Goal: Task Accomplishment & Management: Manage account settings

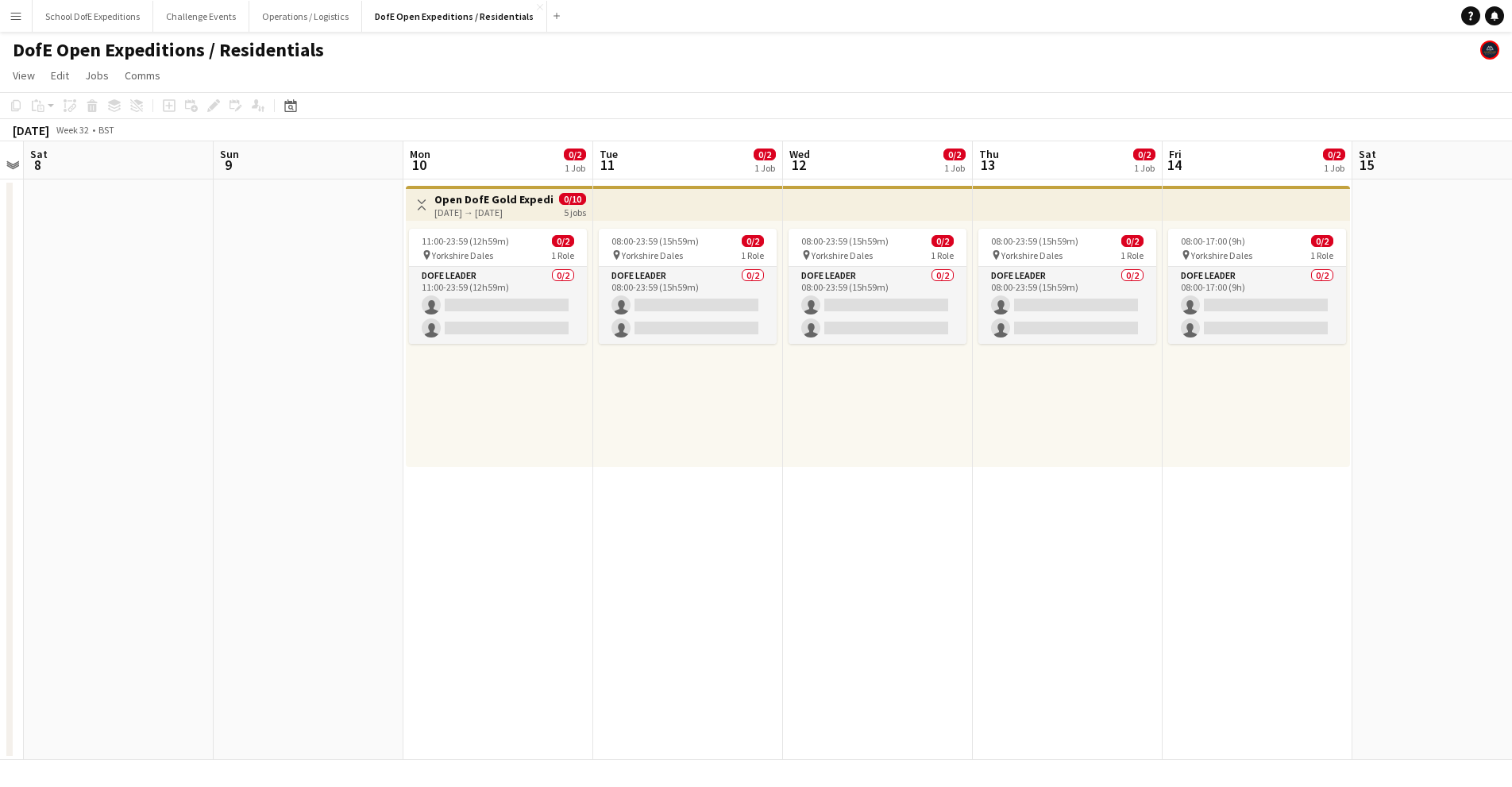
click at [17, 27] on button "Menu" at bounding box center [16, 16] width 32 height 32
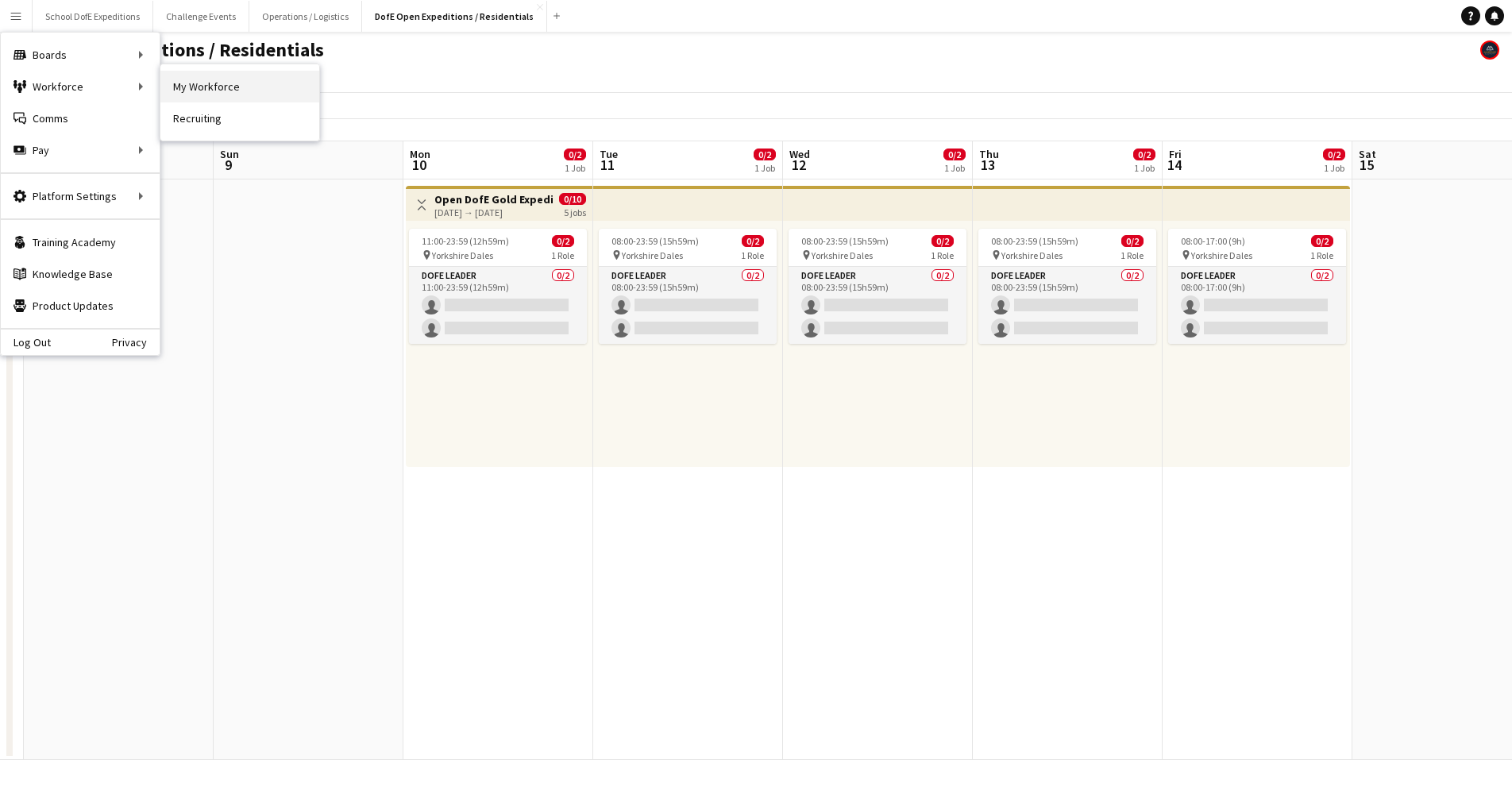
click at [202, 89] on link "My Workforce" at bounding box center [240, 87] width 159 height 32
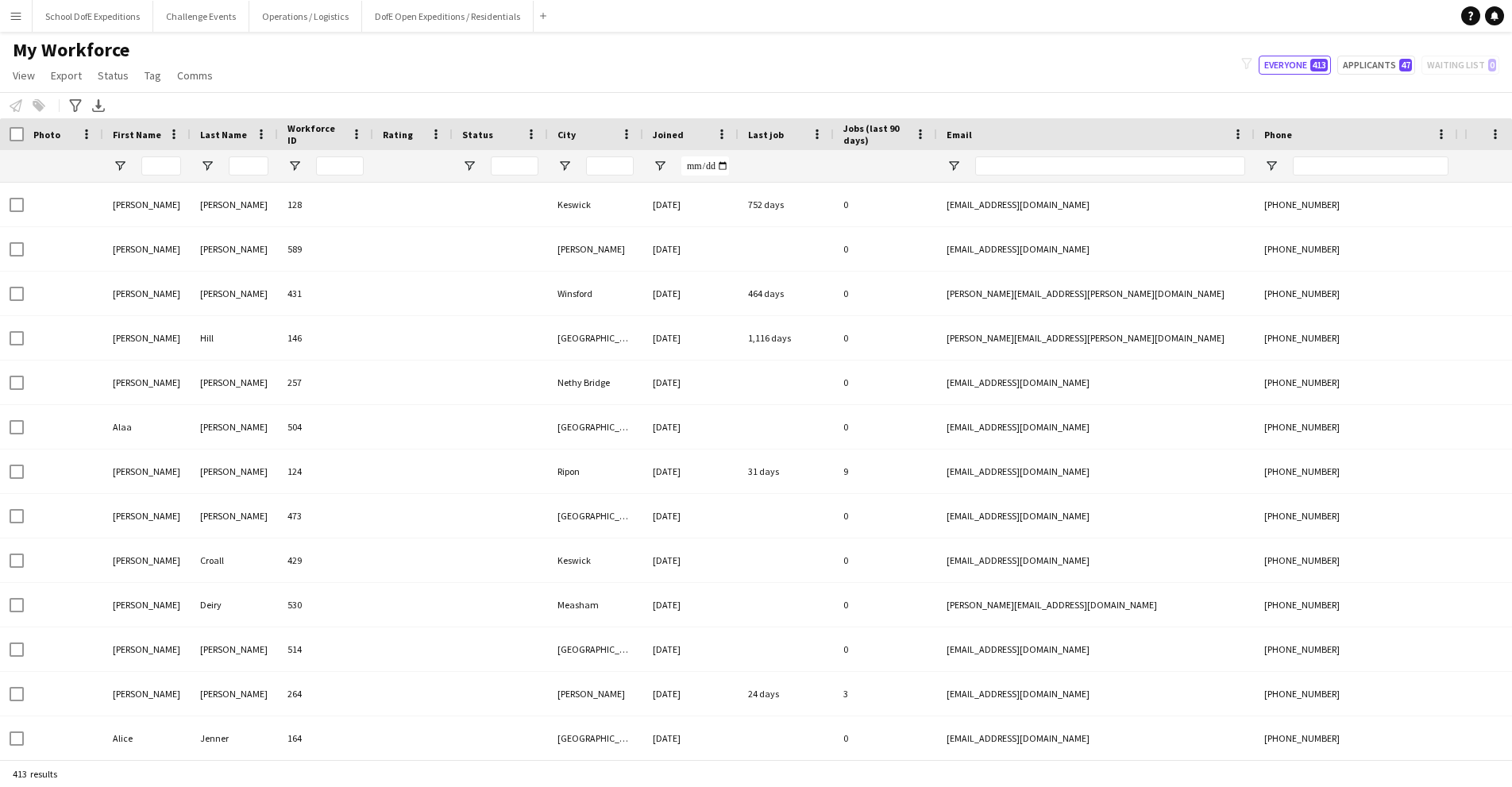
type input "*****"
type input "**********"
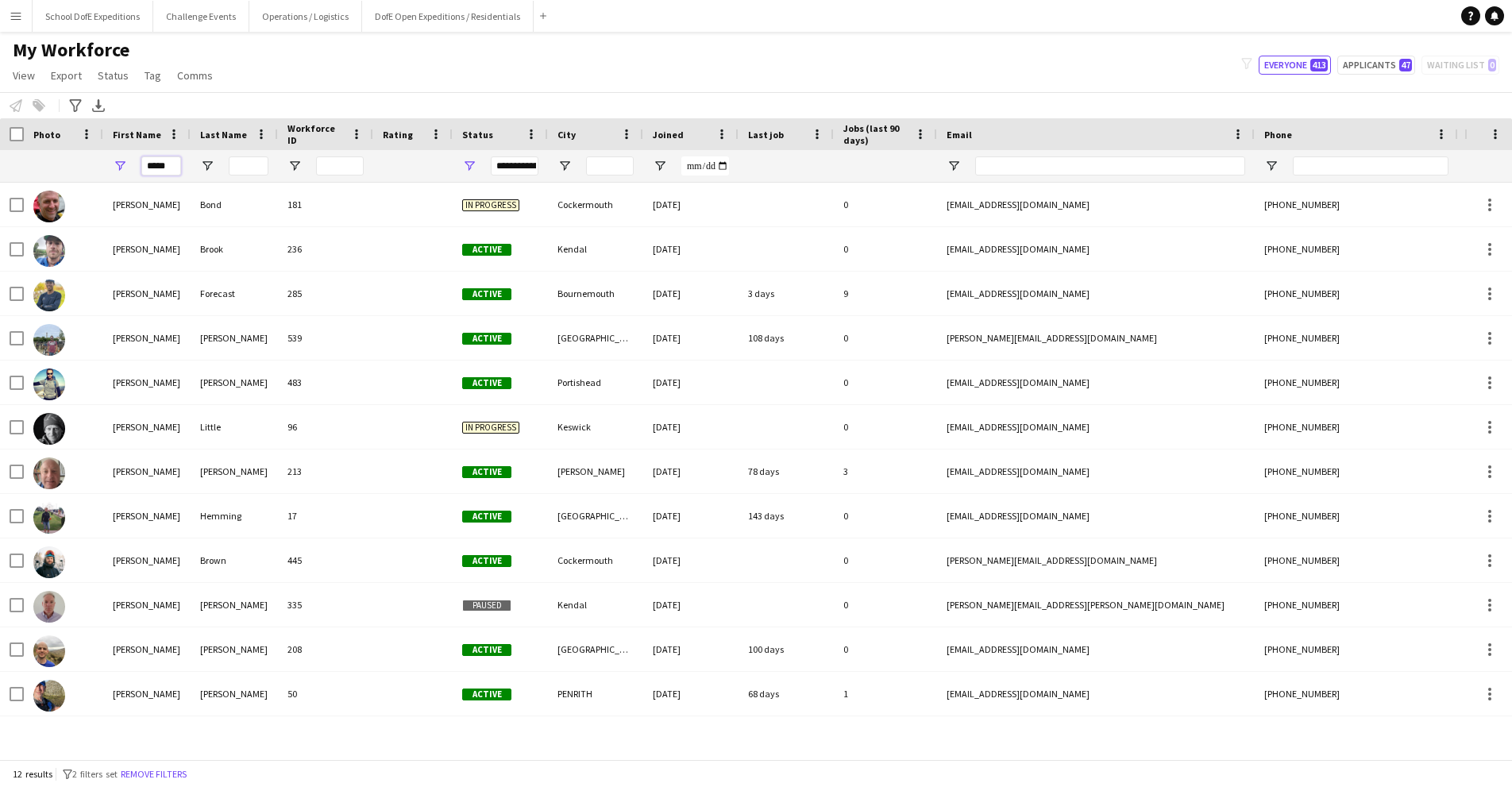
drag, startPoint x: 173, startPoint y: 164, endPoint x: 130, endPoint y: 164, distance: 43.0
click at [130, 164] on div "*****" at bounding box center [147, 166] width 88 height 32
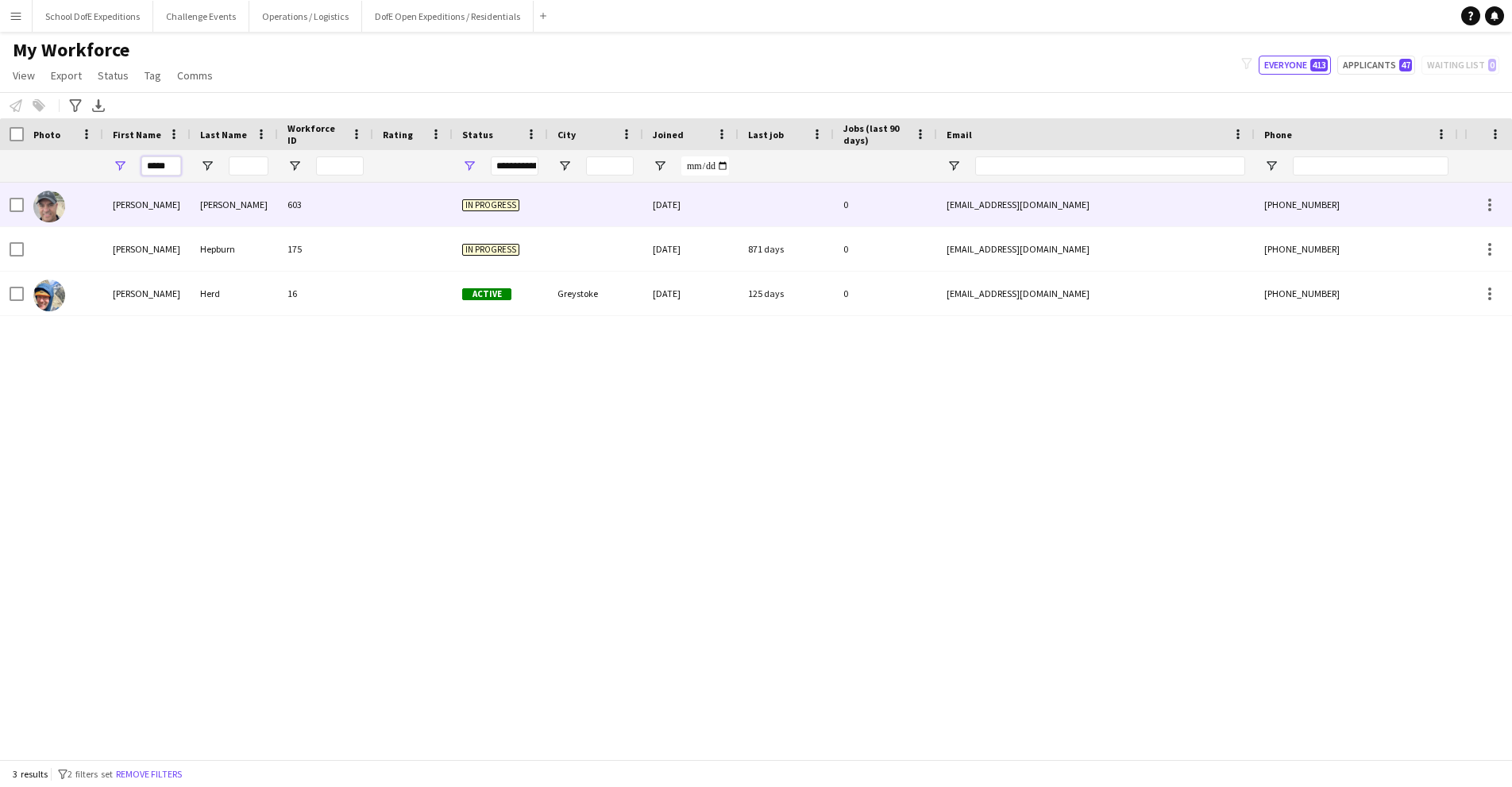
type input "*****"
click at [385, 202] on div at bounding box center [413, 205] width 79 height 44
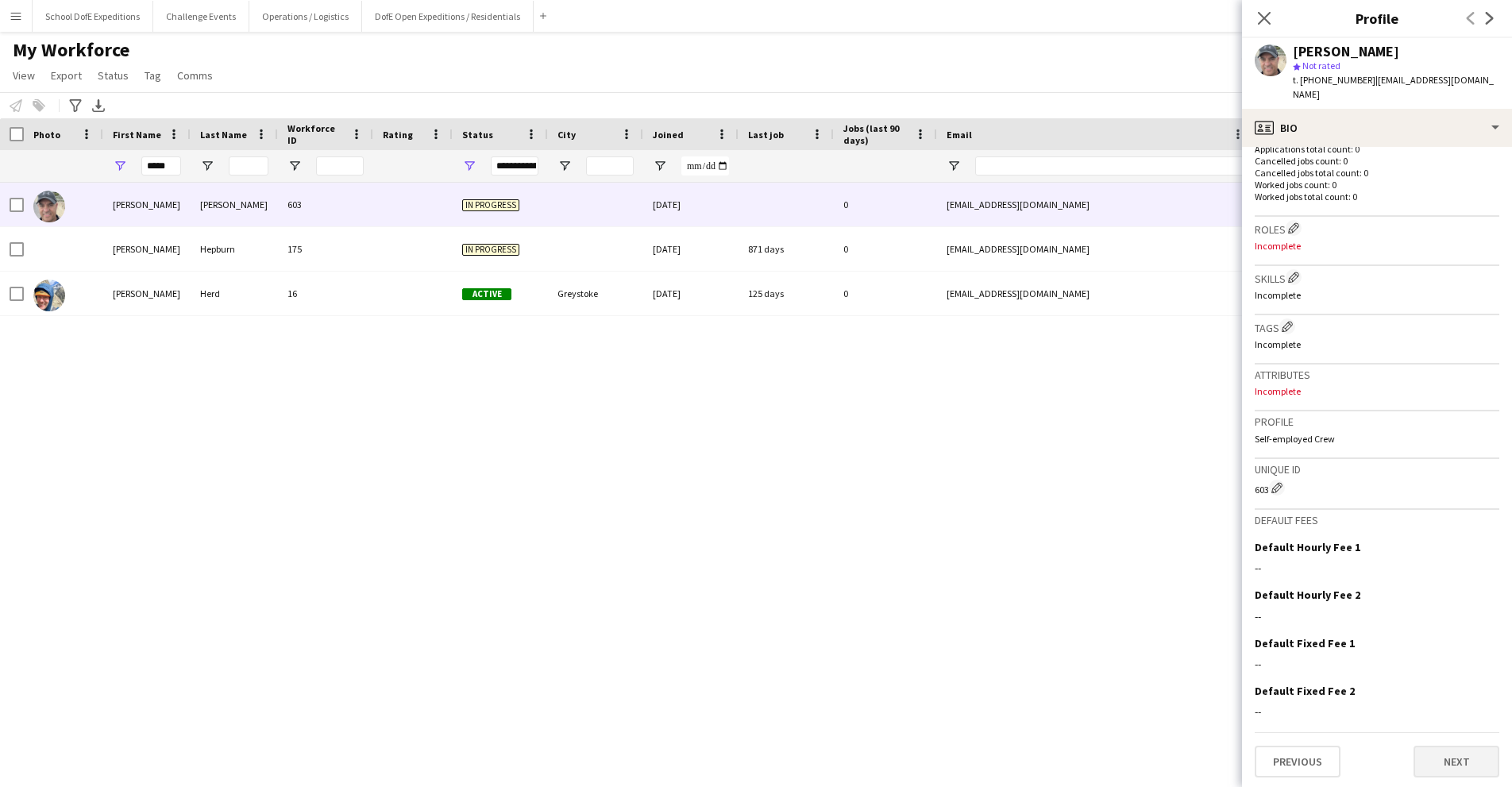
scroll to position [415, 0]
click at [1457, 760] on button "Next" at bounding box center [1456, 763] width 86 height 32
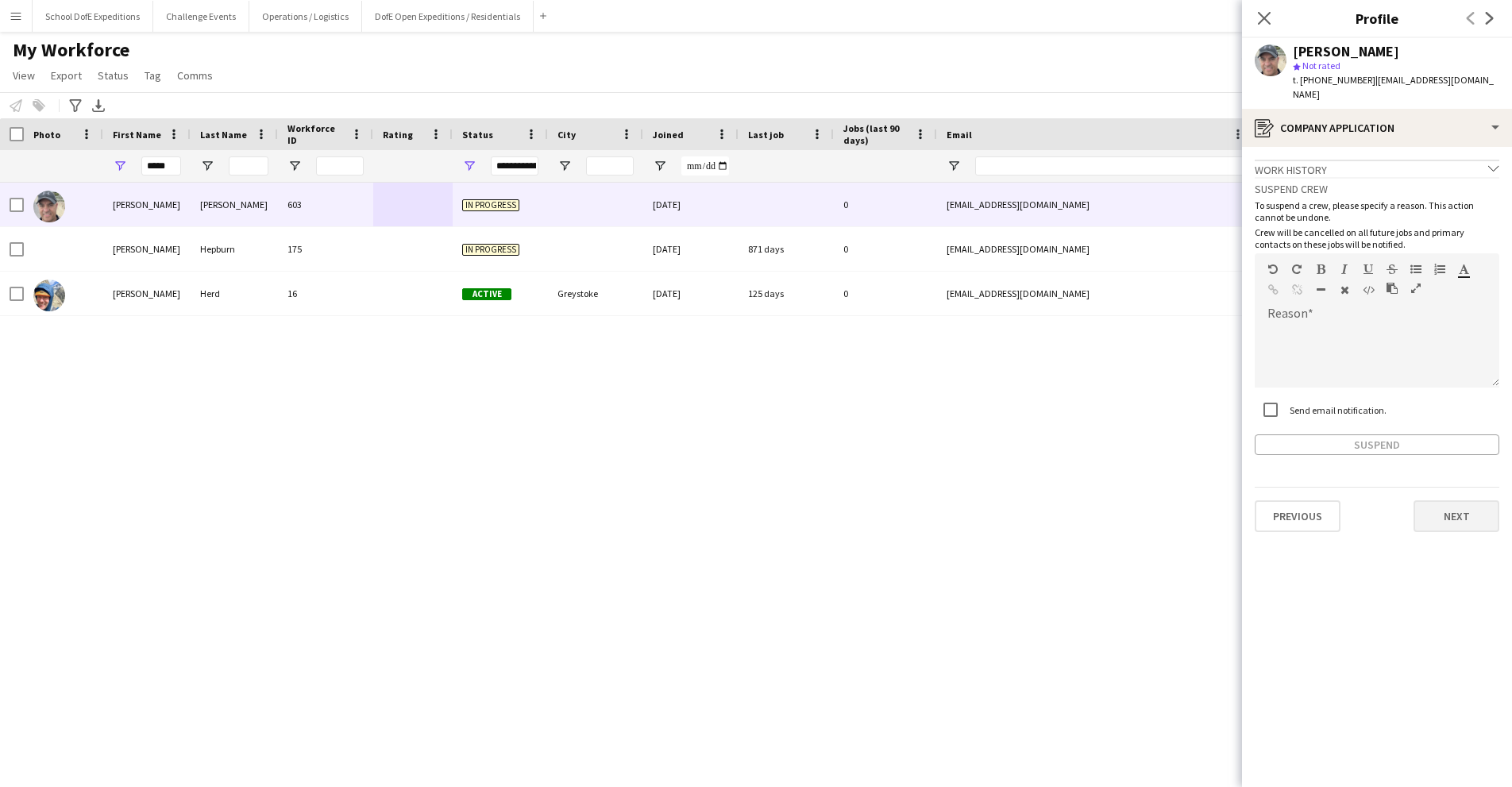
click at [1457, 515] on button "Next" at bounding box center [1456, 516] width 86 height 32
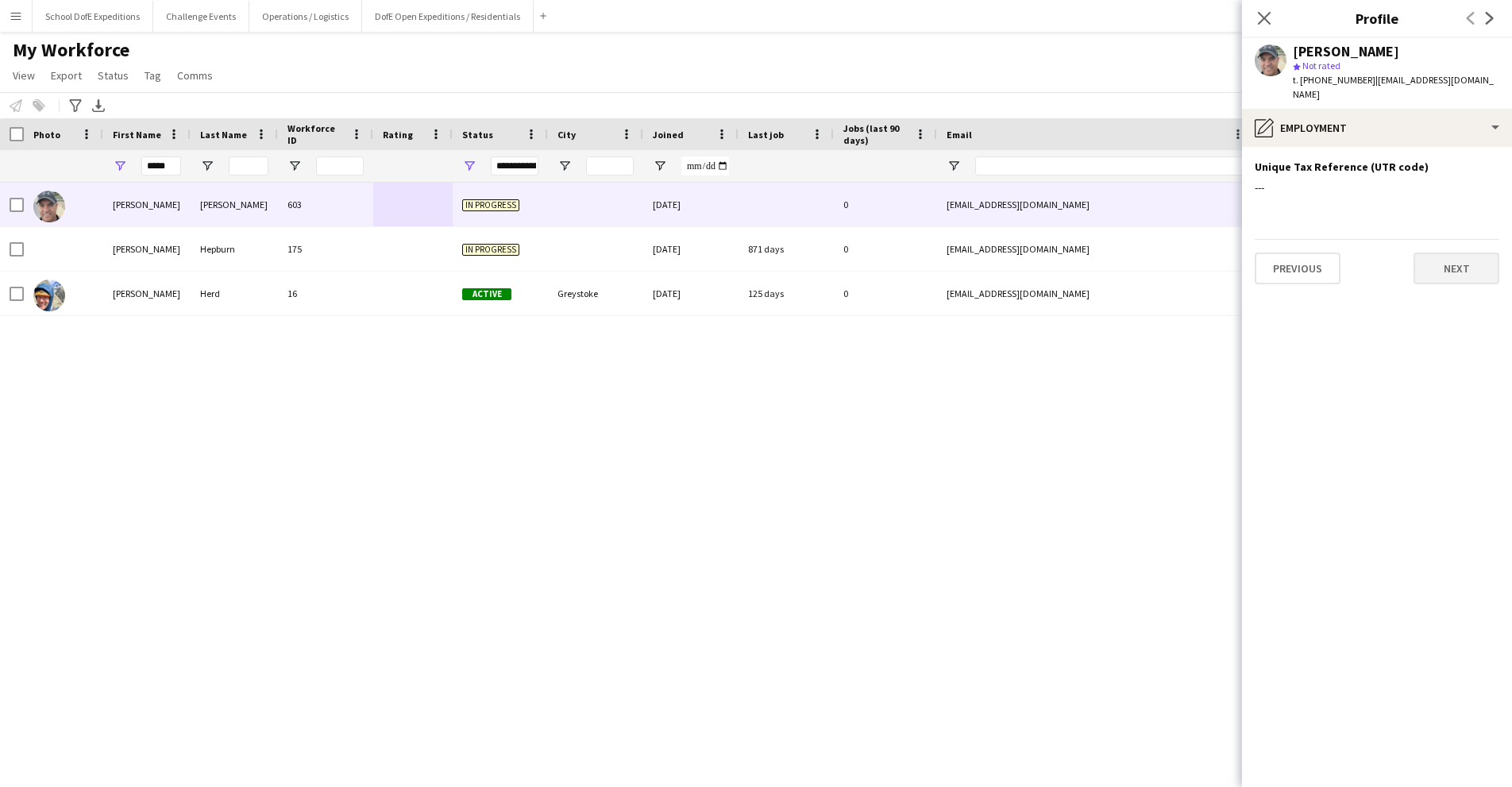
click at [1444, 272] on button "Next" at bounding box center [1456, 269] width 86 height 32
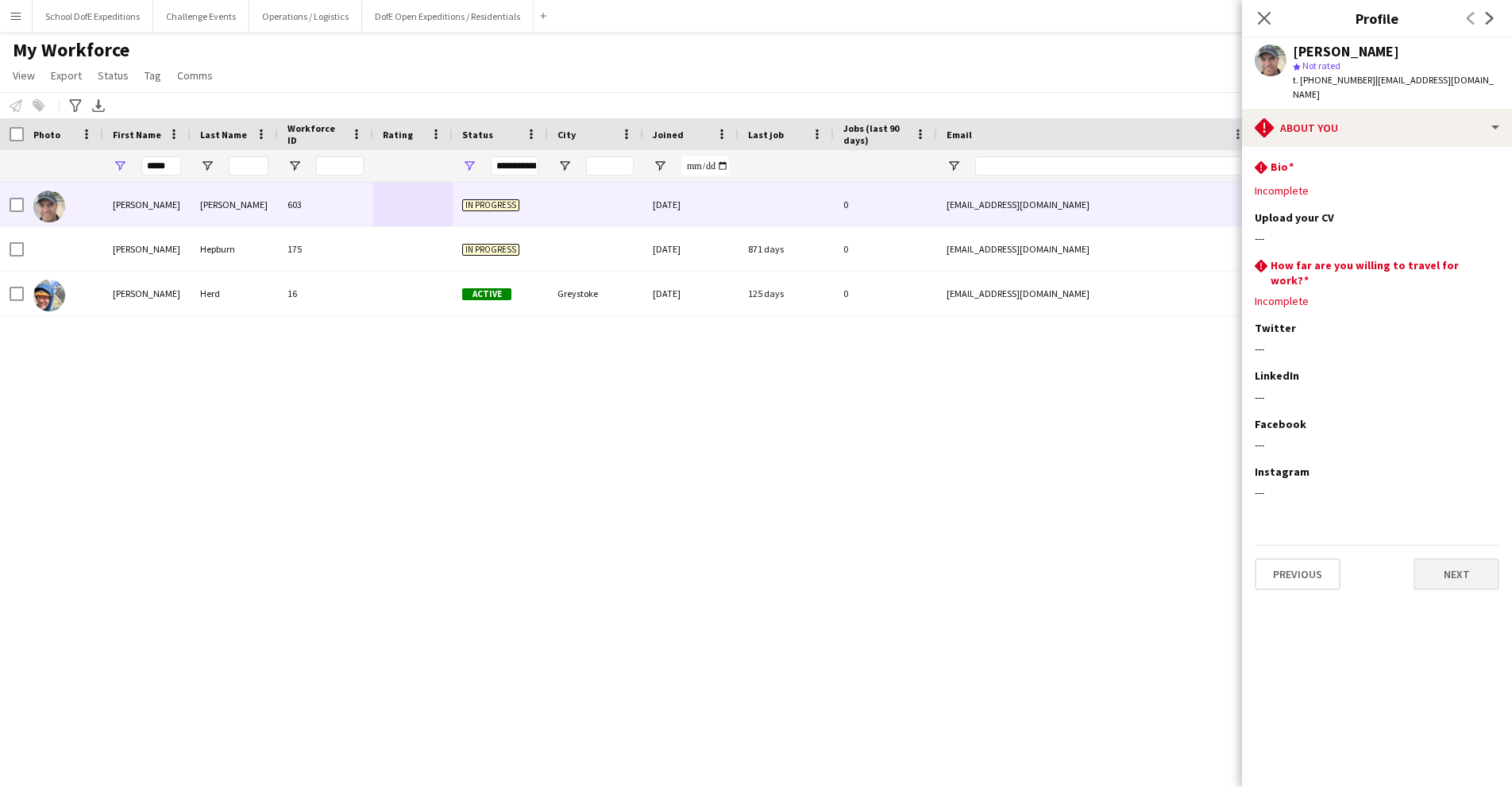
click at [1451, 558] on button "Next" at bounding box center [1456, 574] width 86 height 32
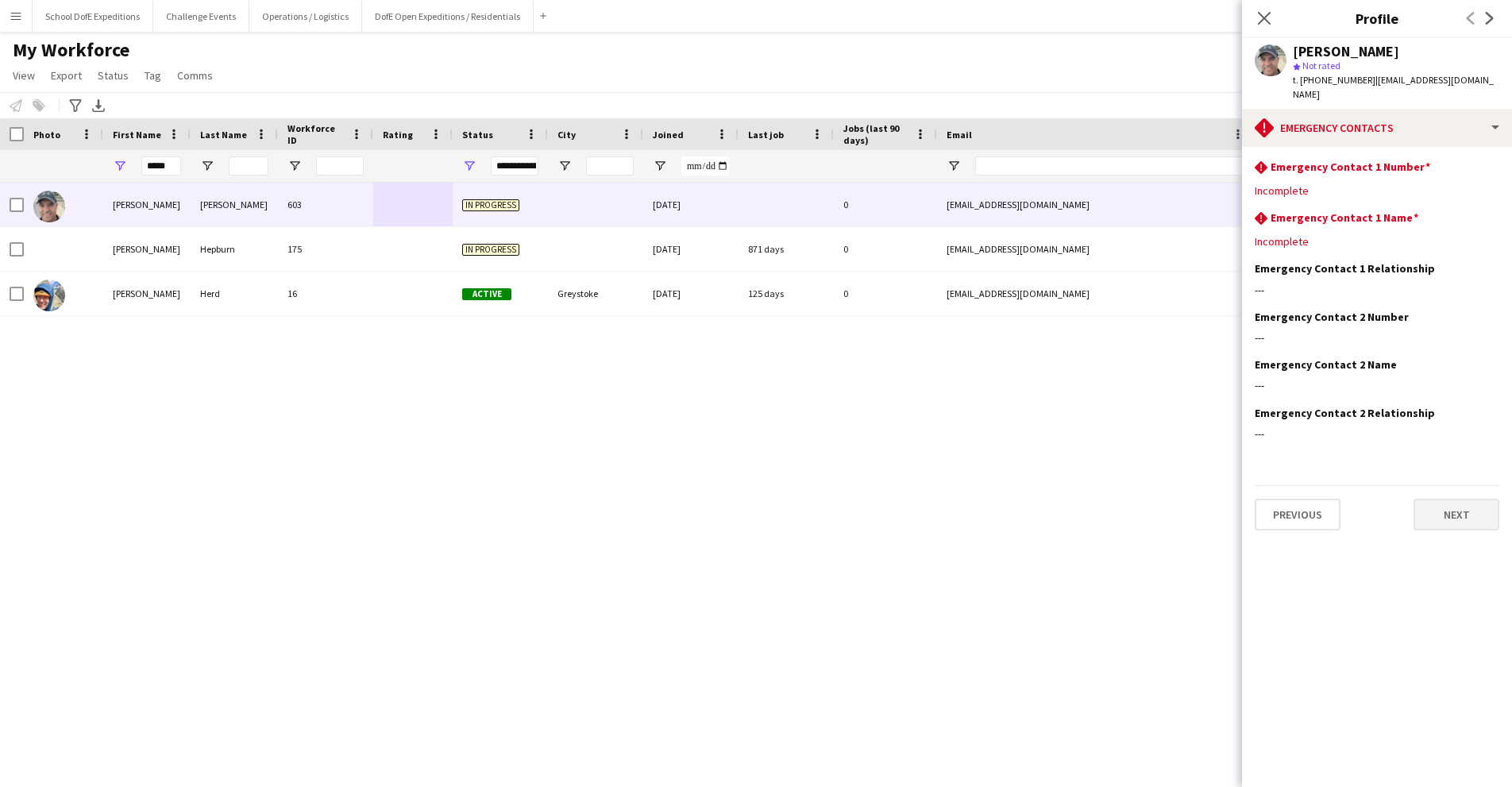
click at [1450, 509] on button "Next" at bounding box center [1456, 514] width 86 height 32
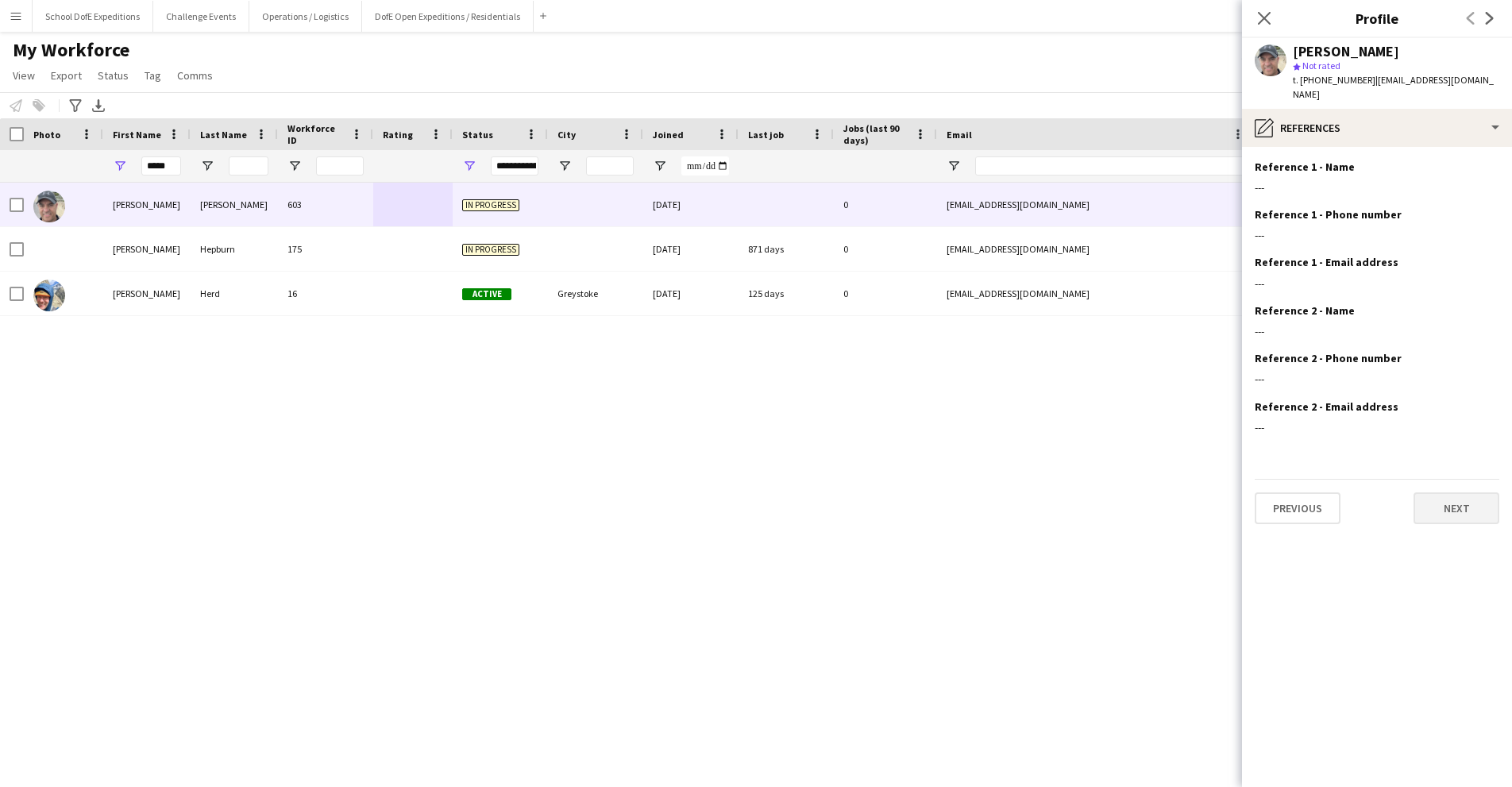
click at [1450, 509] on button "Next" at bounding box center [1456, 508] width 86 height 32
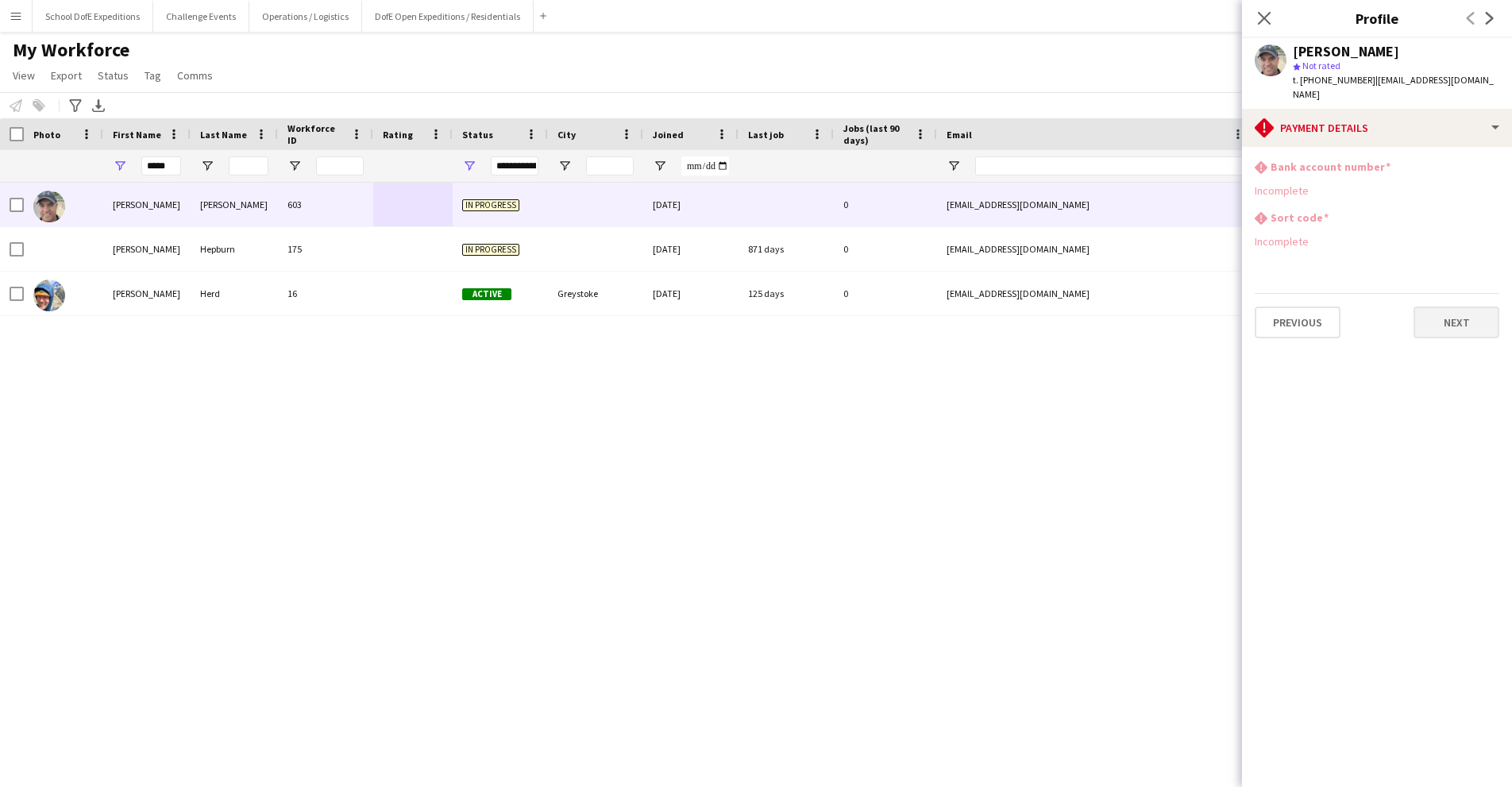
click at [1431, 327] on button "Next" at bounding box center [1456, 322] width 86 height 32
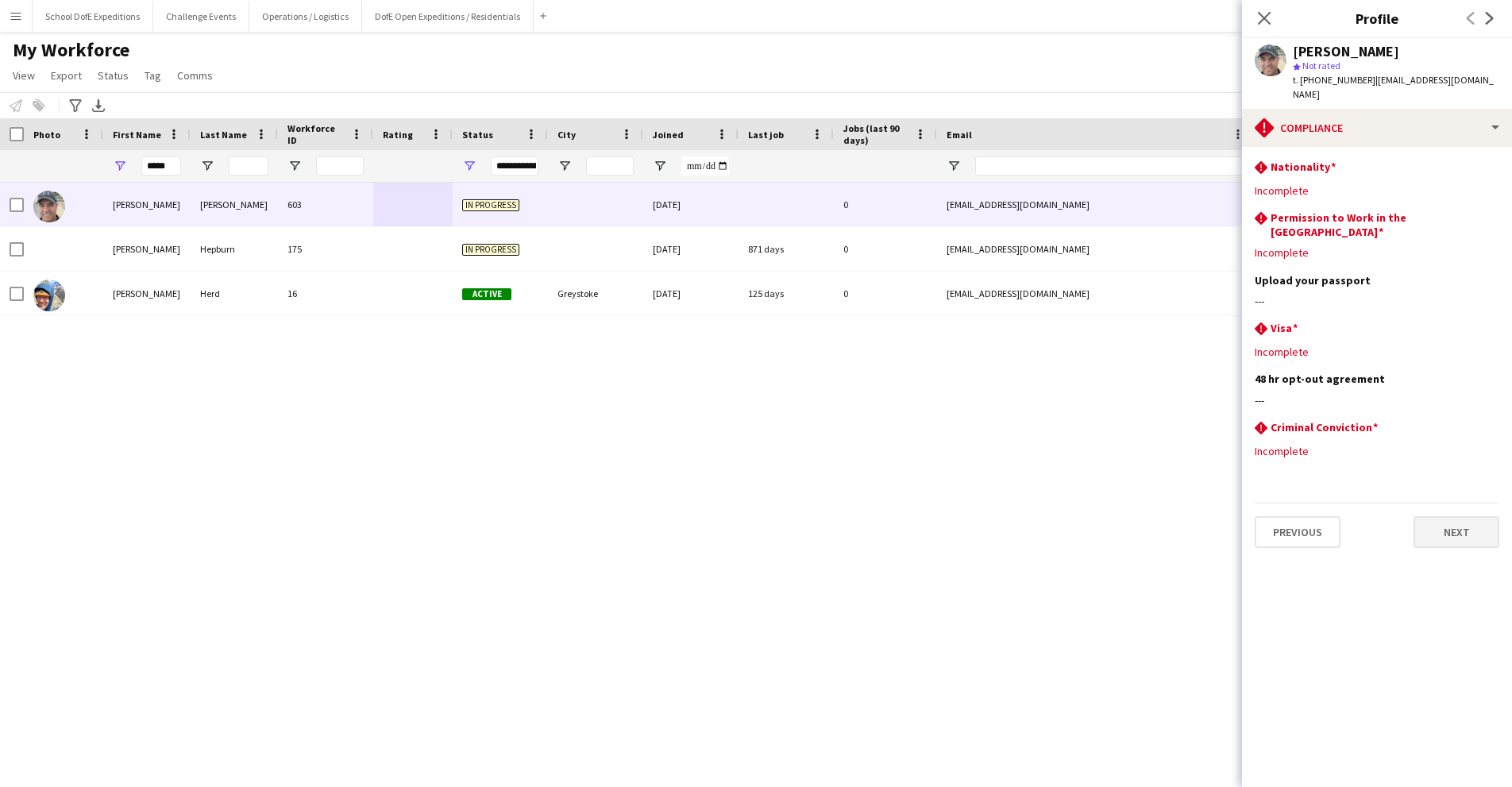
click at [1437, 516] on button "Next" at bounding box center [1456, 532] width 86 height 32
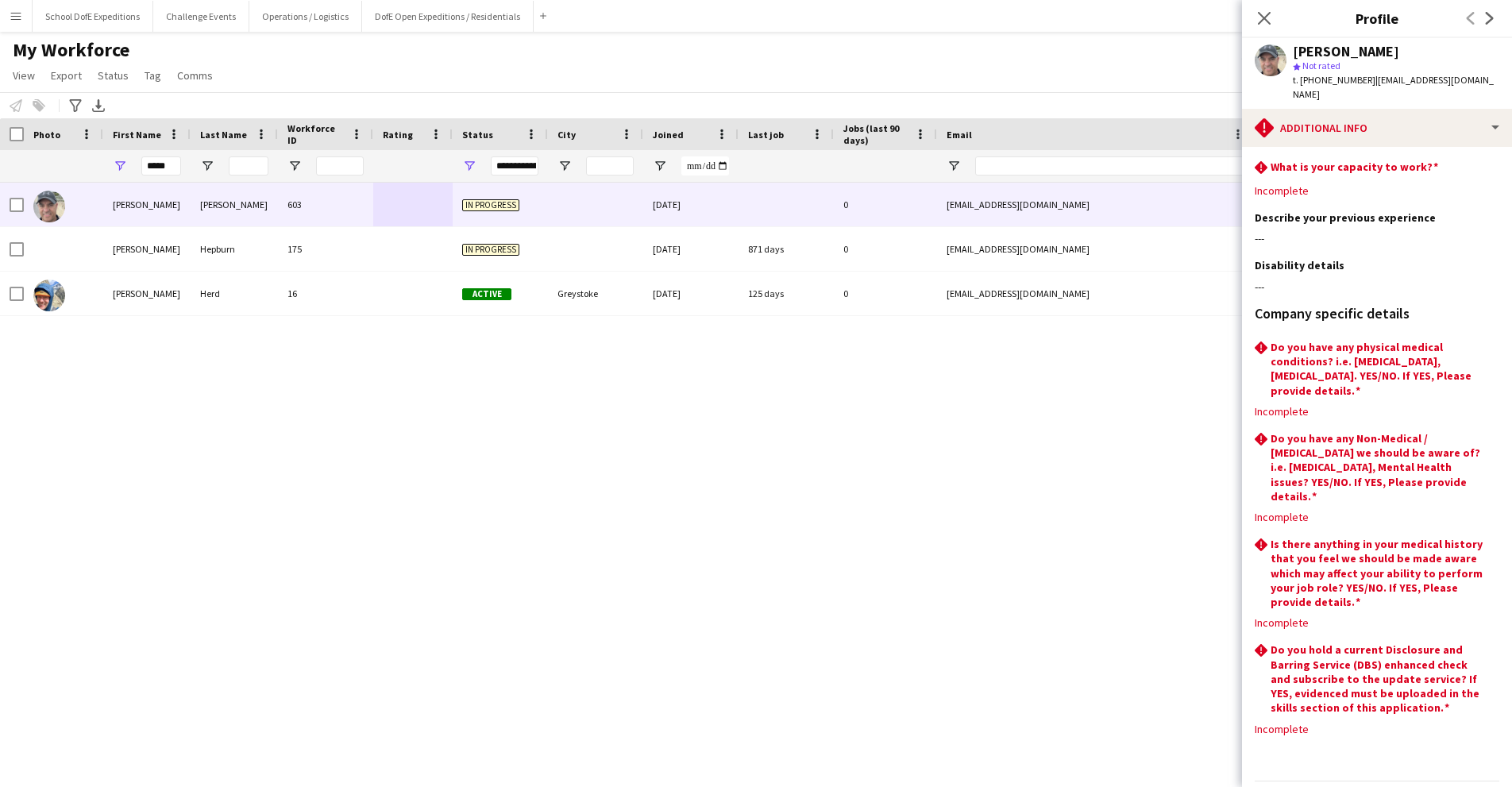
click at [1118, 510] on div "Steve Bickerton 603 In progress 22-09-2025 0 stevebickertoncoaching@gmail.com +…" at bounding box center [732, 471] width 1464 height 577
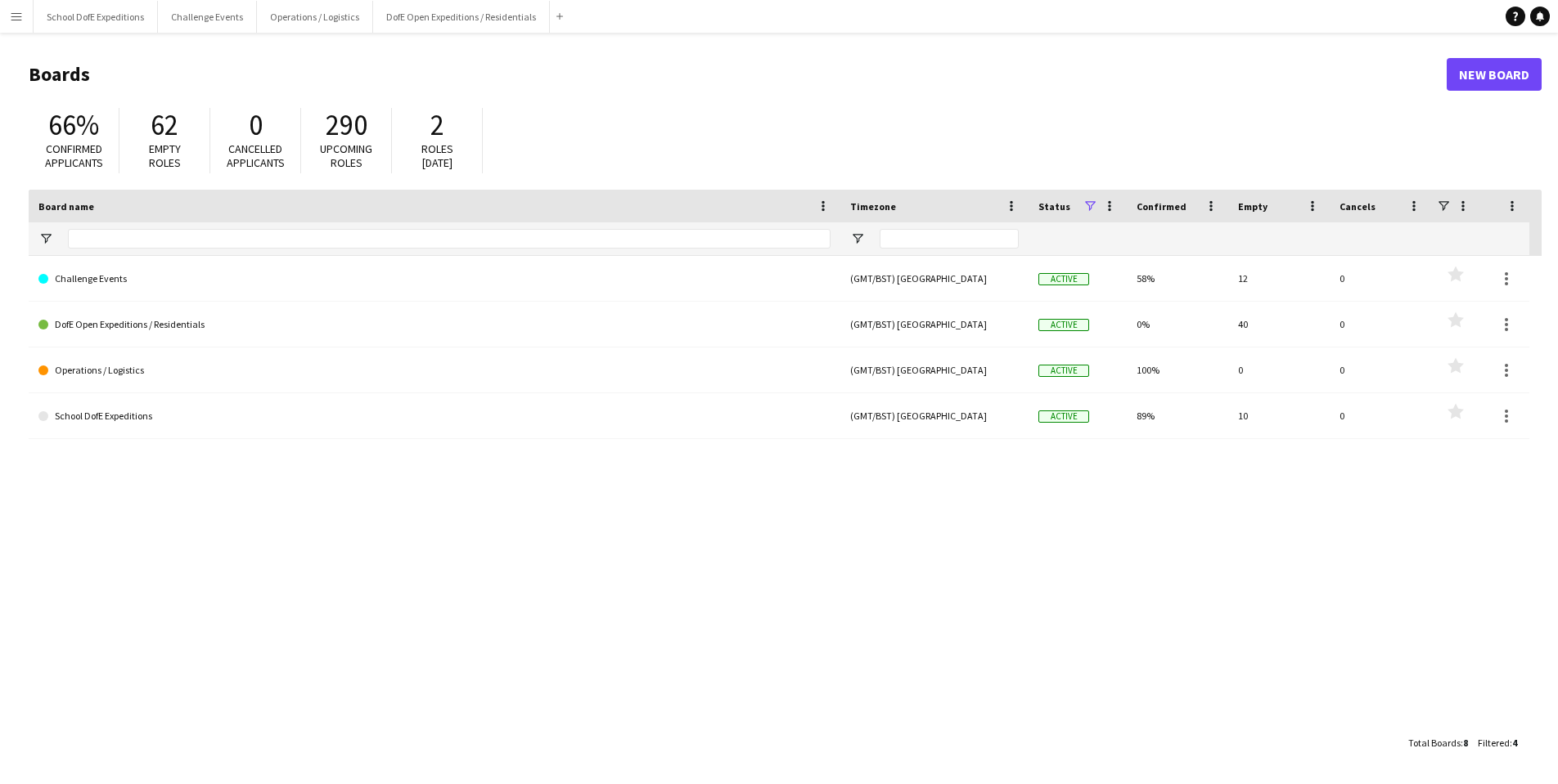
click at [17, 10] on app-icon "Menu" at bounding box center [16, 16] width 13 height 13
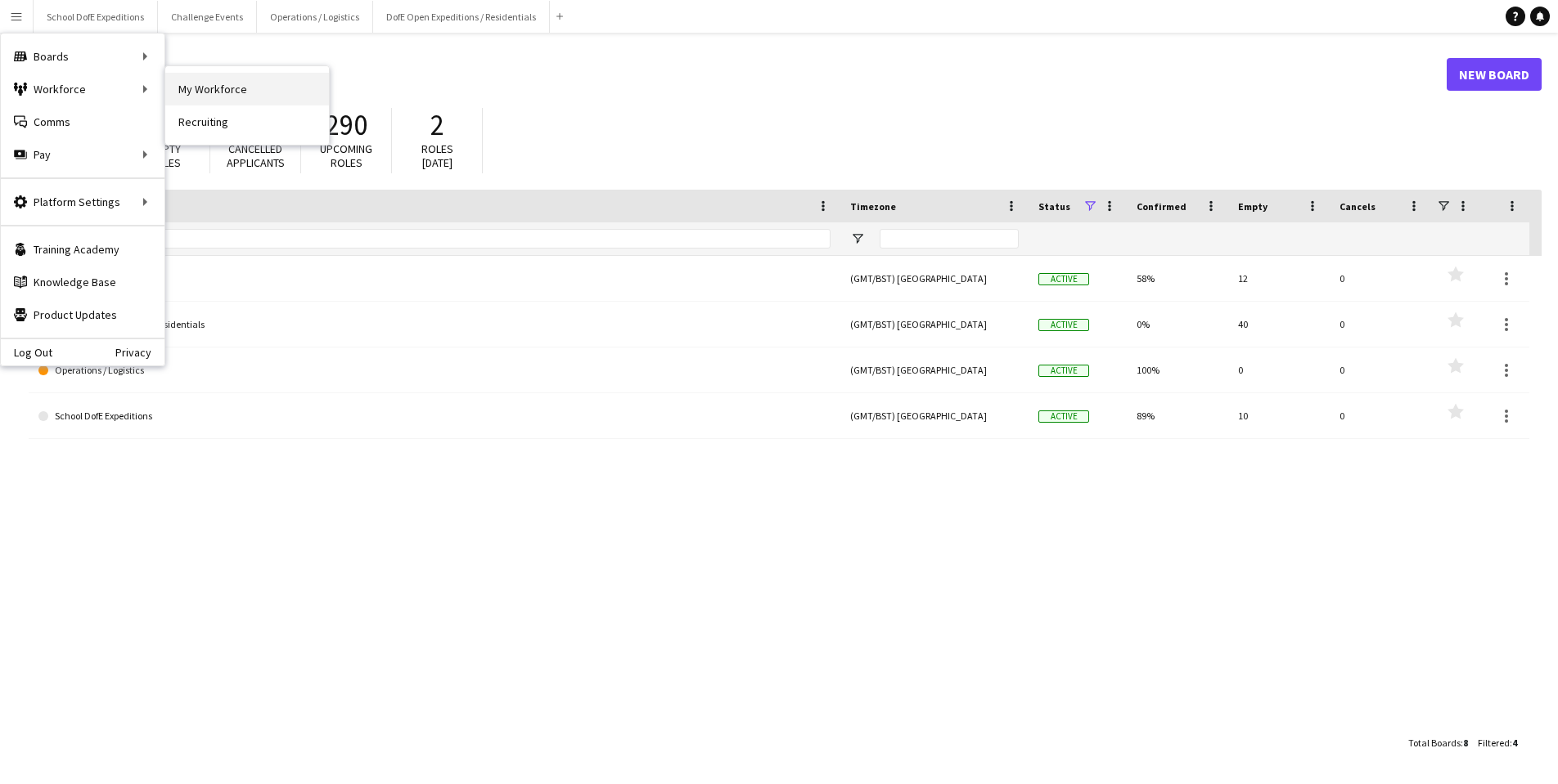
click at [212, 86] on link "My Workforce" at bounding box center [247, 89] width 164 height 33
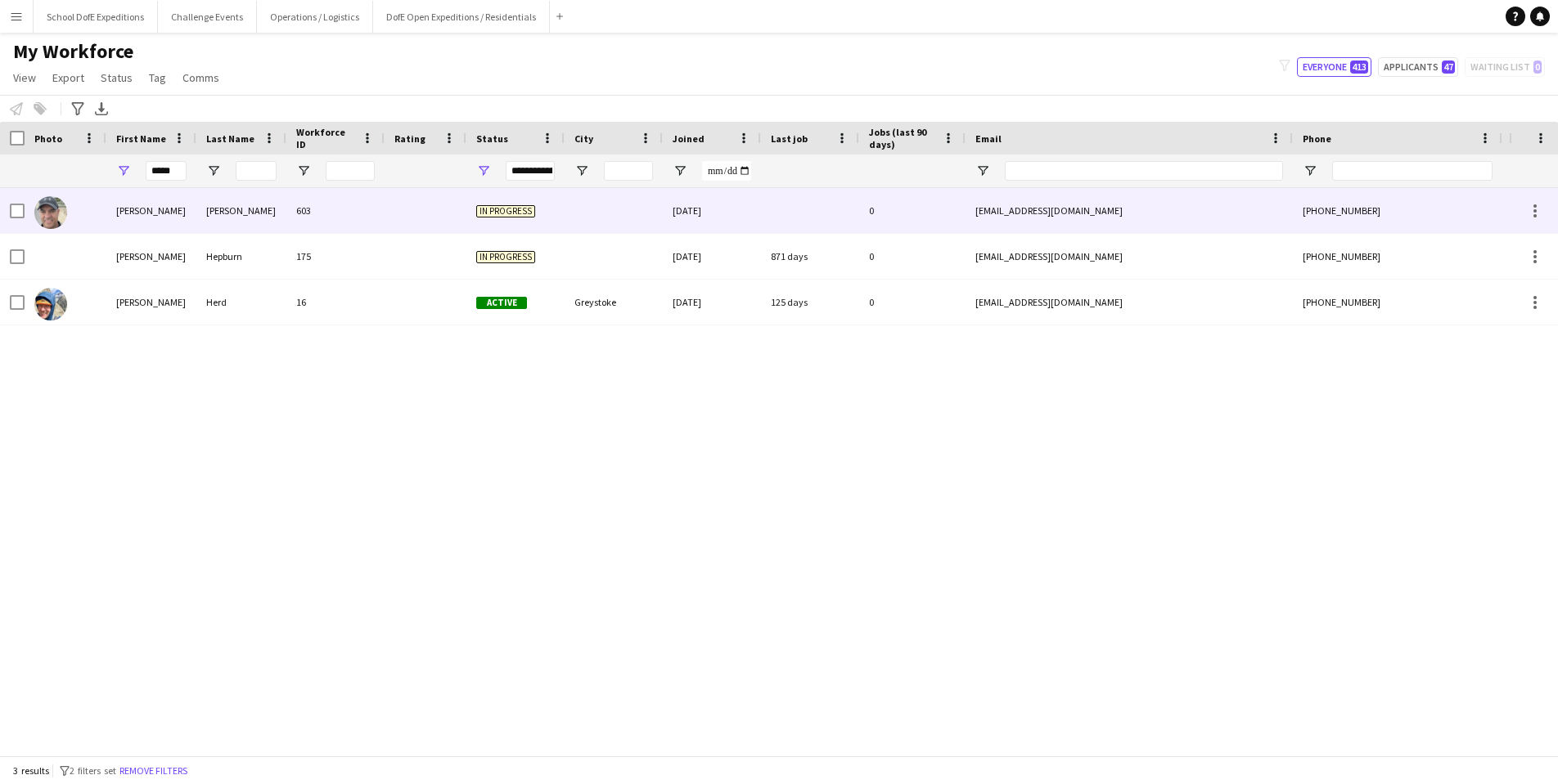
click at [360, 215] on div "603" at bounding box center [335, 211] width 98 height 45
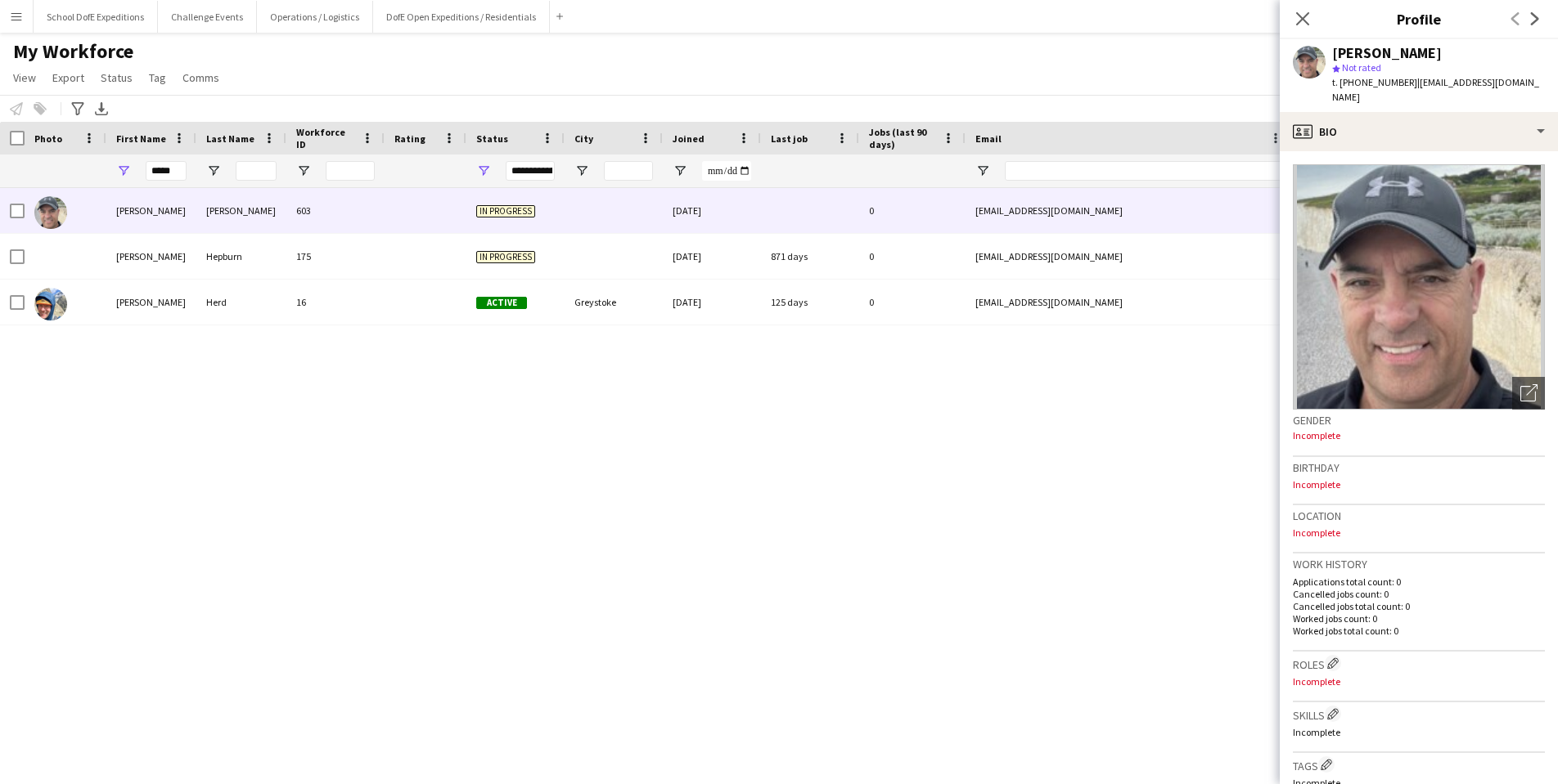
click at [1420, 348] on img at bounding box center [1418, 287] width 252 height 245
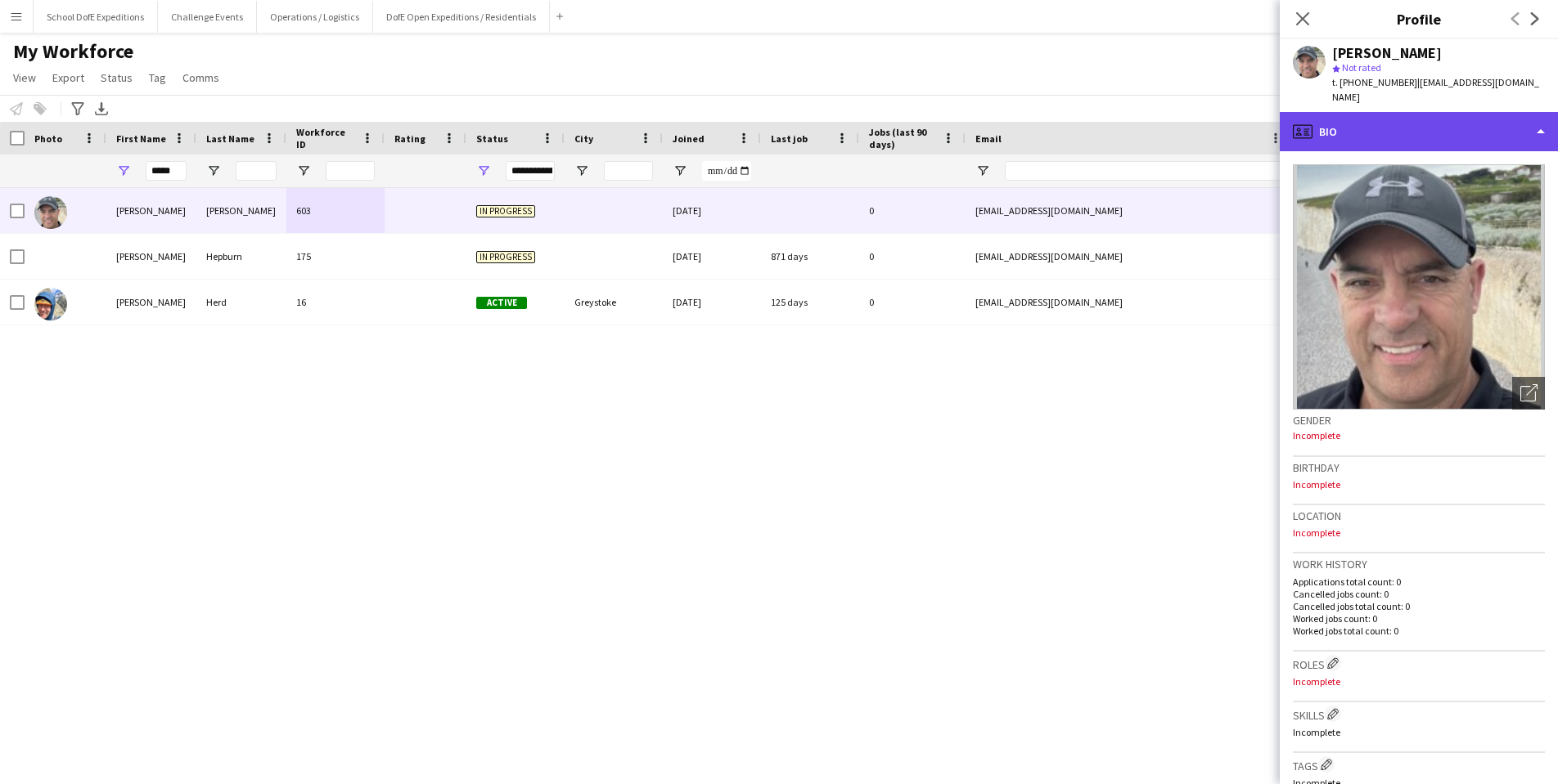
click at [1420, 122] on div "profile Bio" at bounding box center [1418, 131] width 278 height 39
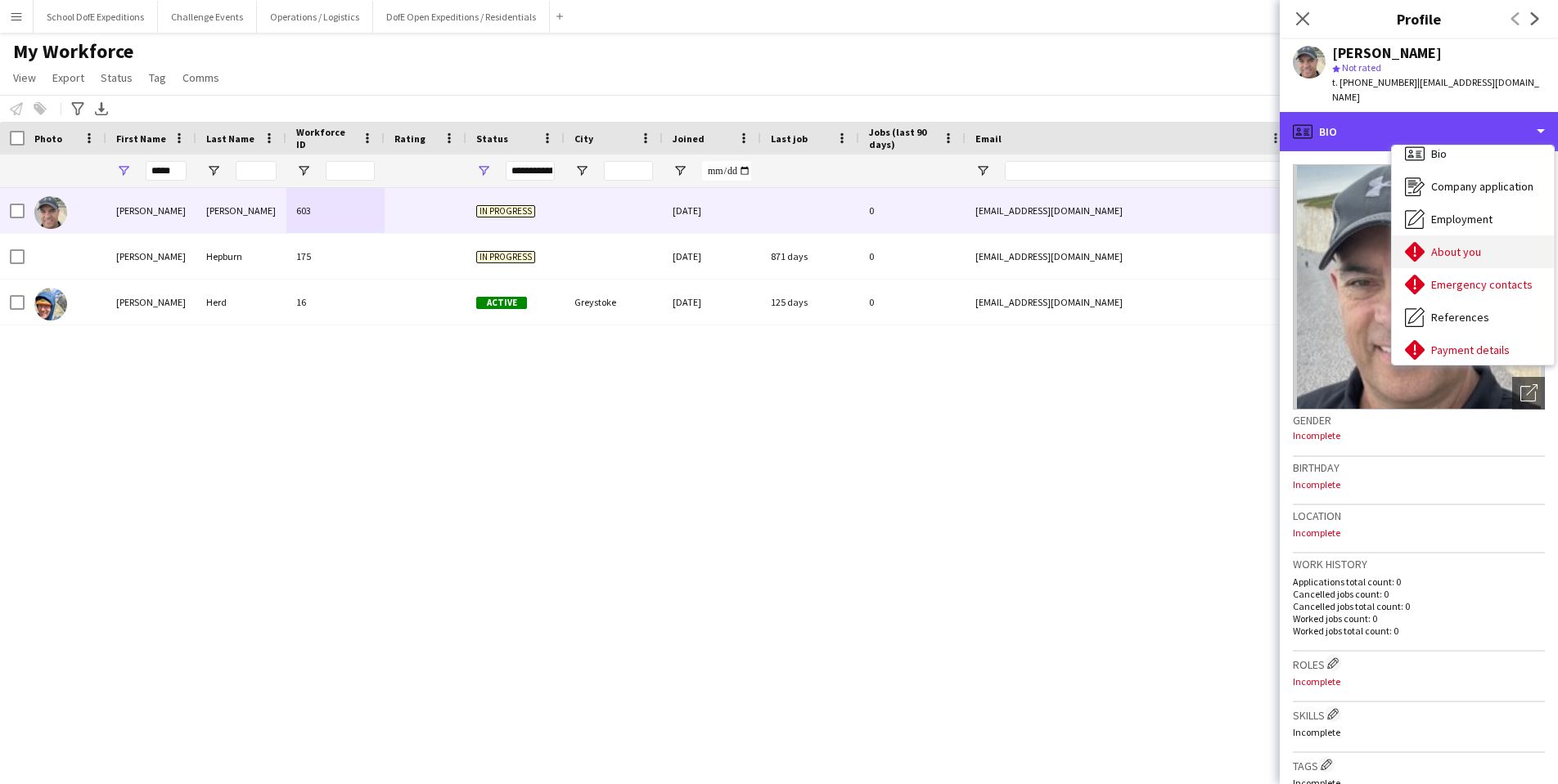
scroll to position [8, 0]
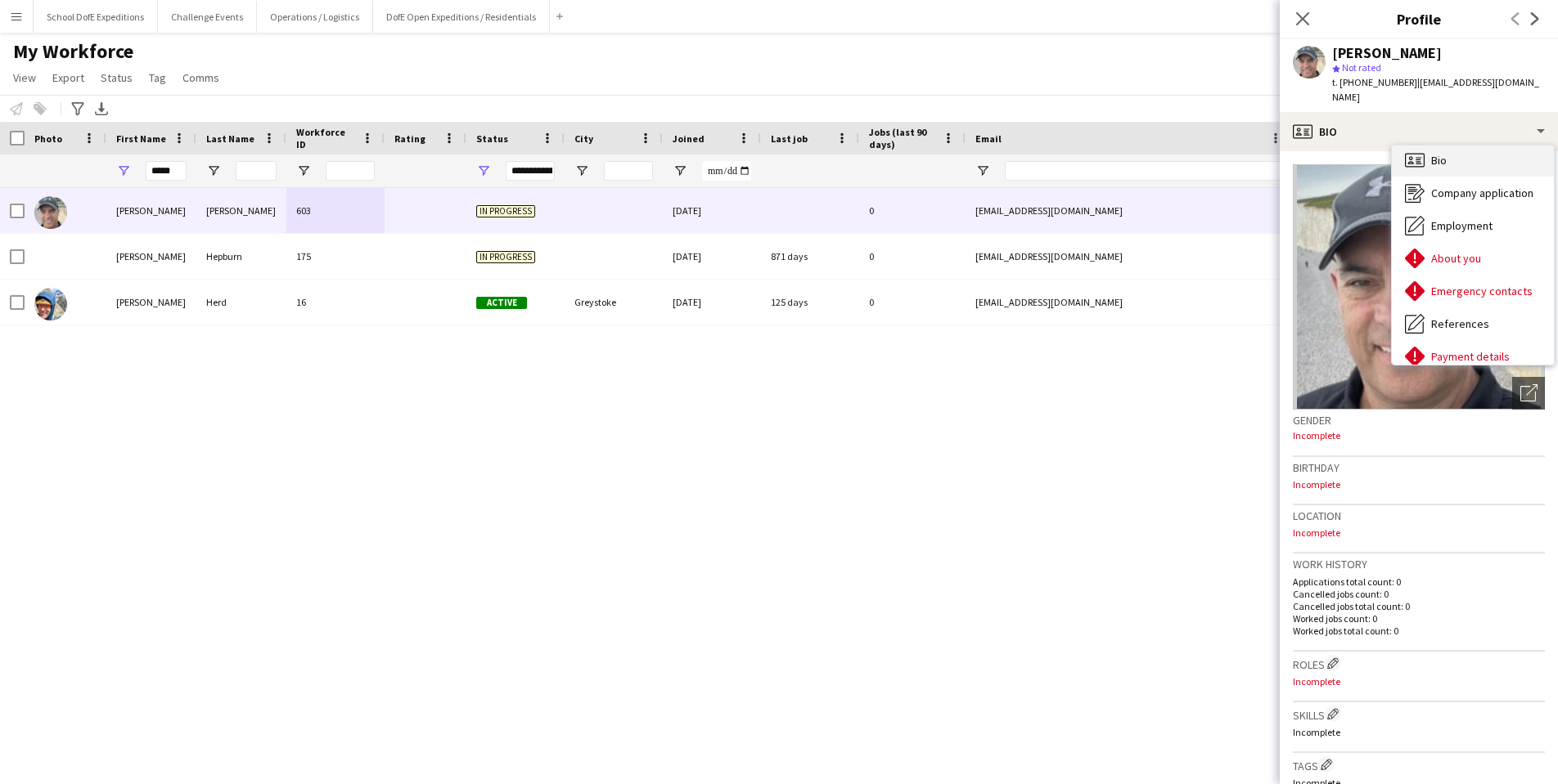
click at [1445, 162] on span "Bio" at bounding box center [1438, 160] width 16 height 15
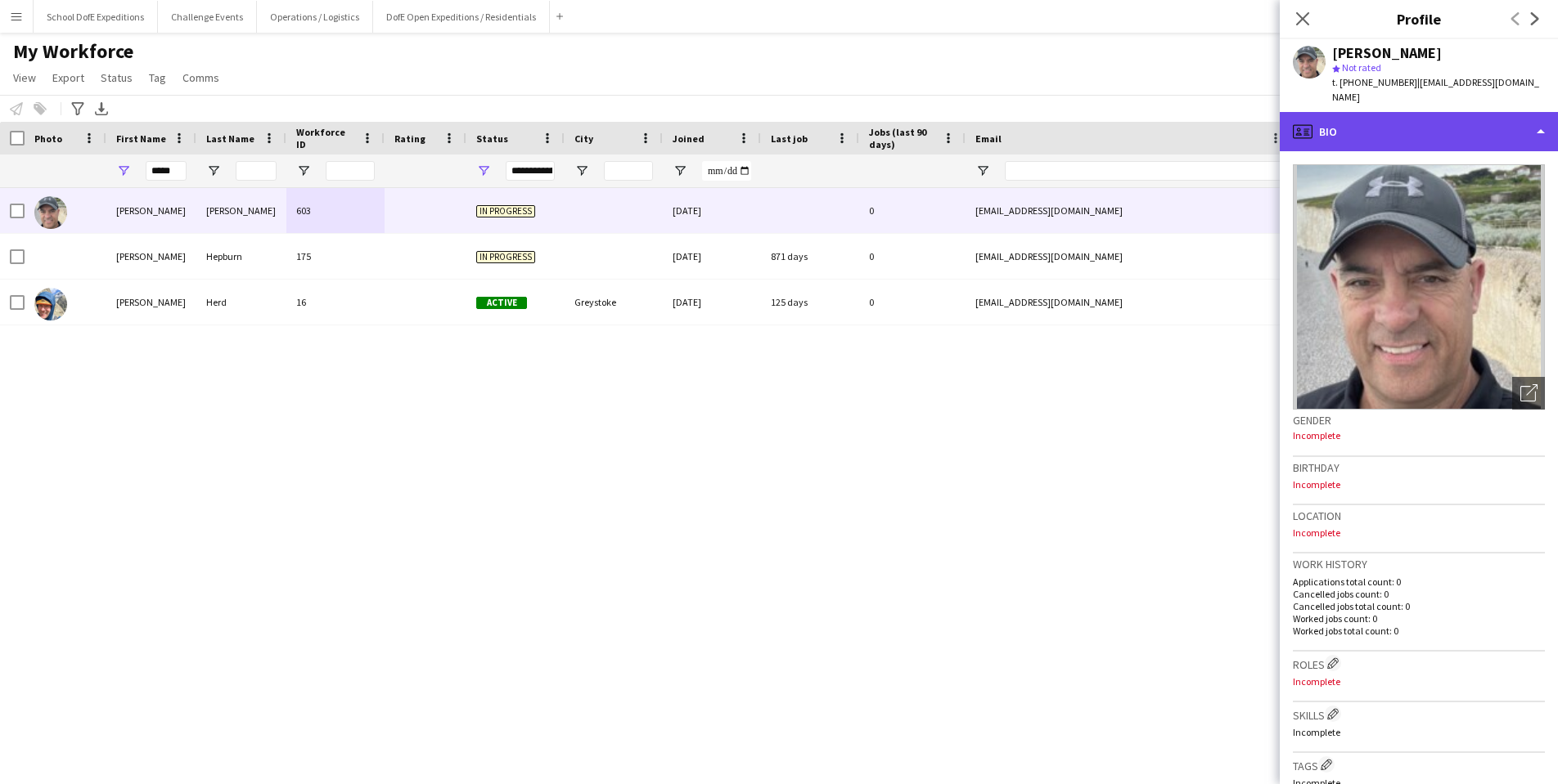
click at [1420, 125] on div "profile Bio" at bounding box center [1418, 131] width 278 height 39
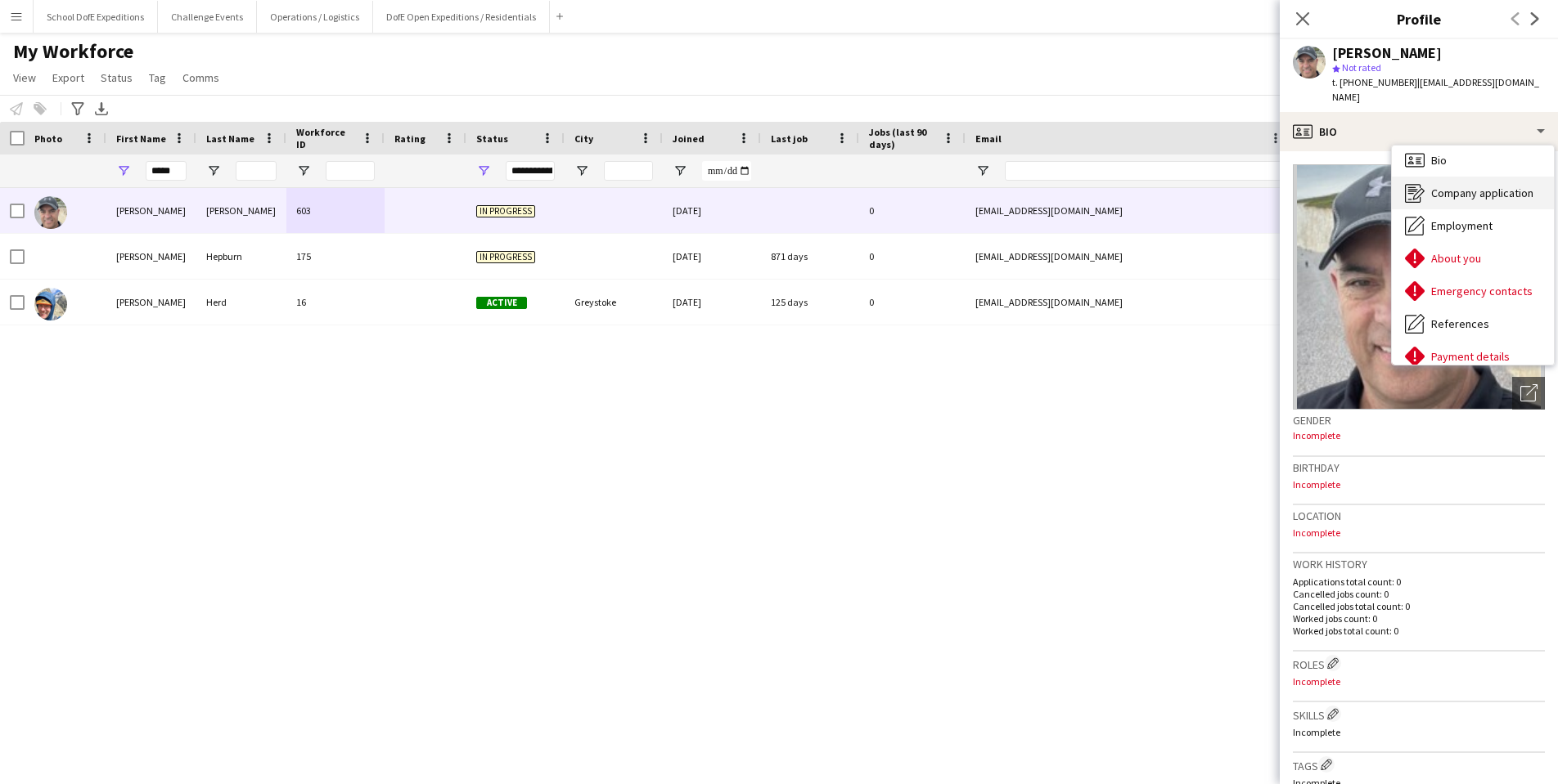
click at [1444, 197] on span "Company application" at bounding box center [1482, 193] width 102 height 15
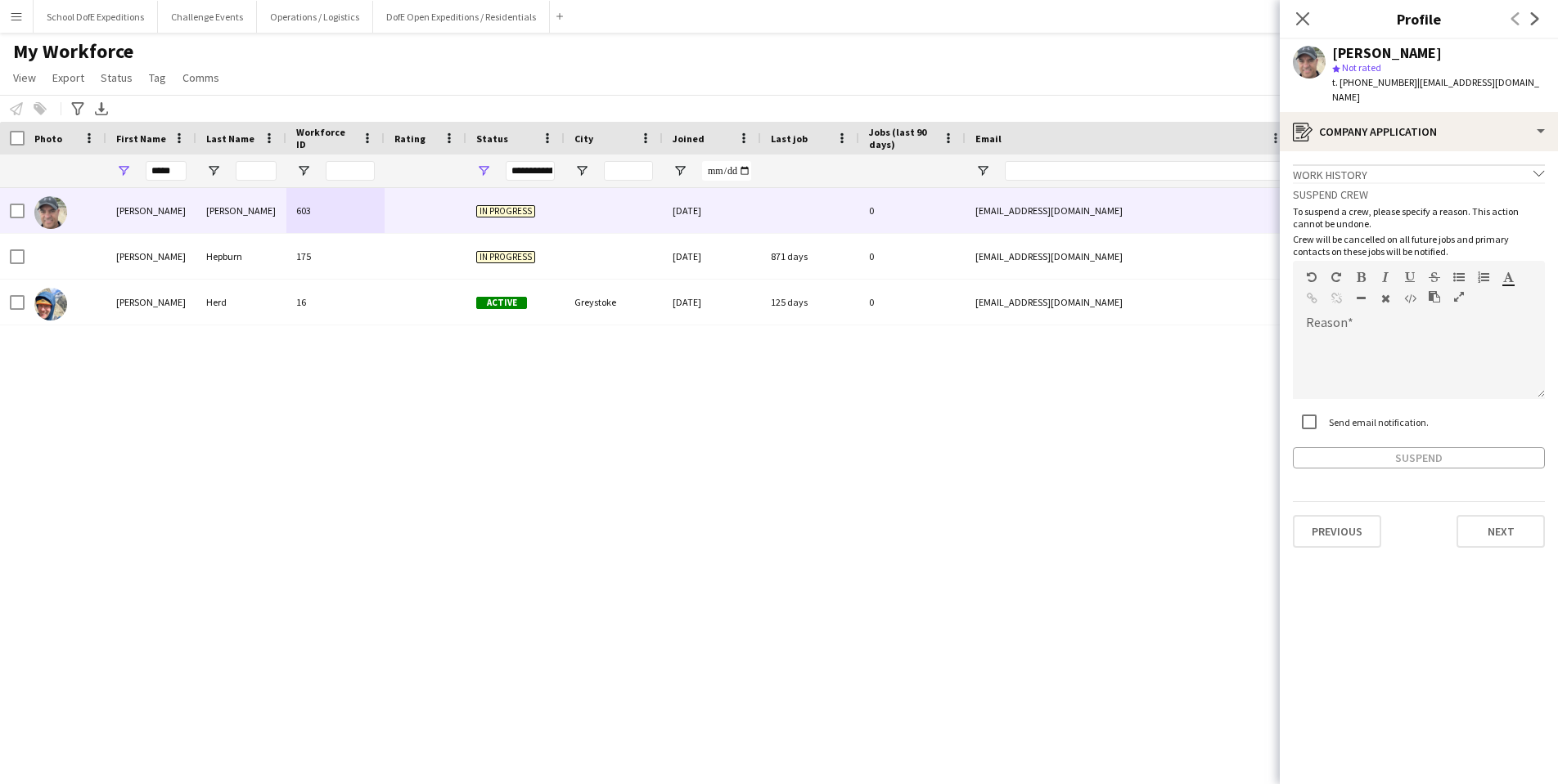
scroll to position [0, 0]
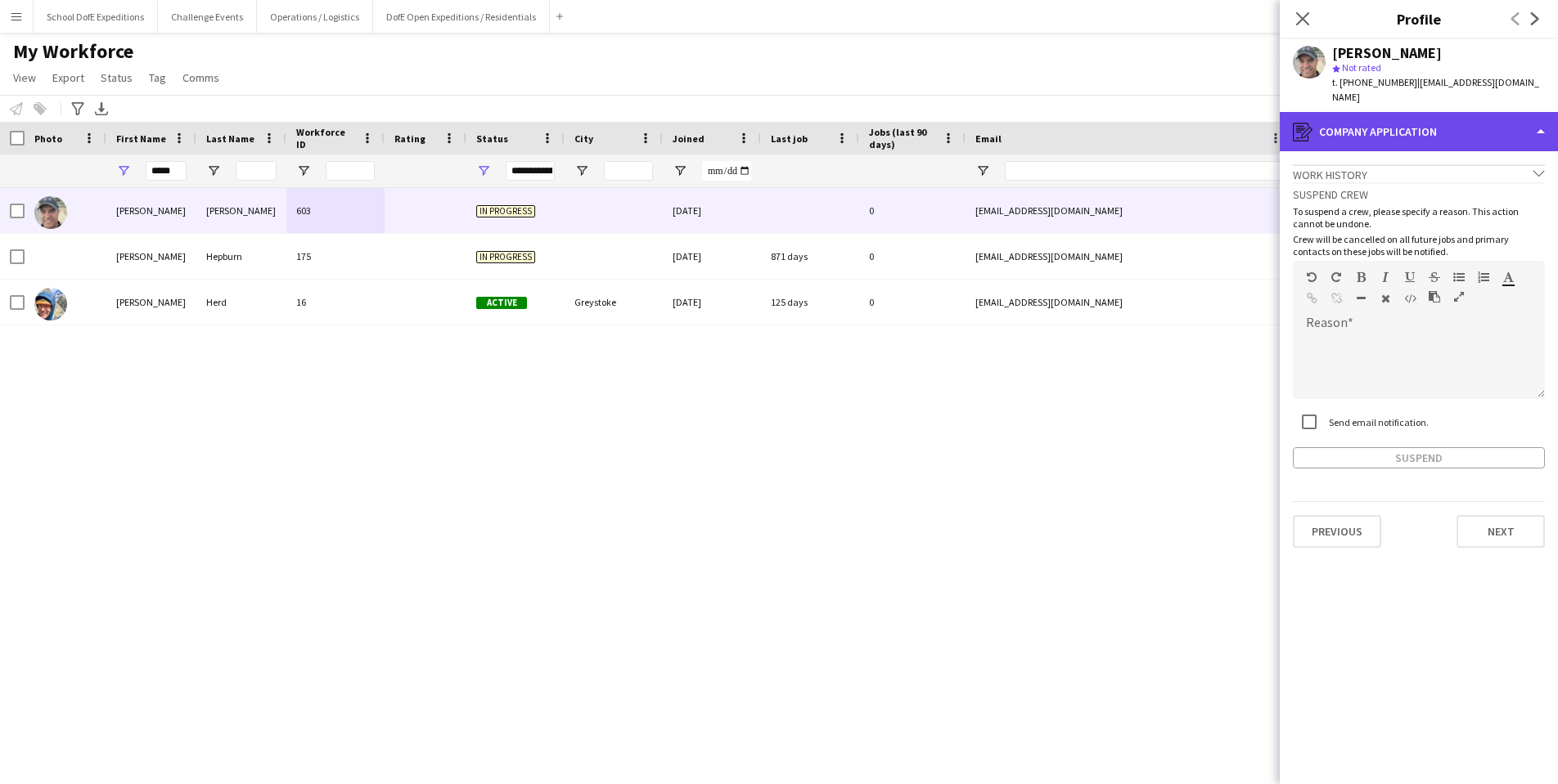
click at [1422, 134] on div "register Company application" at bounding box center [1418, 131] width 278 height 39
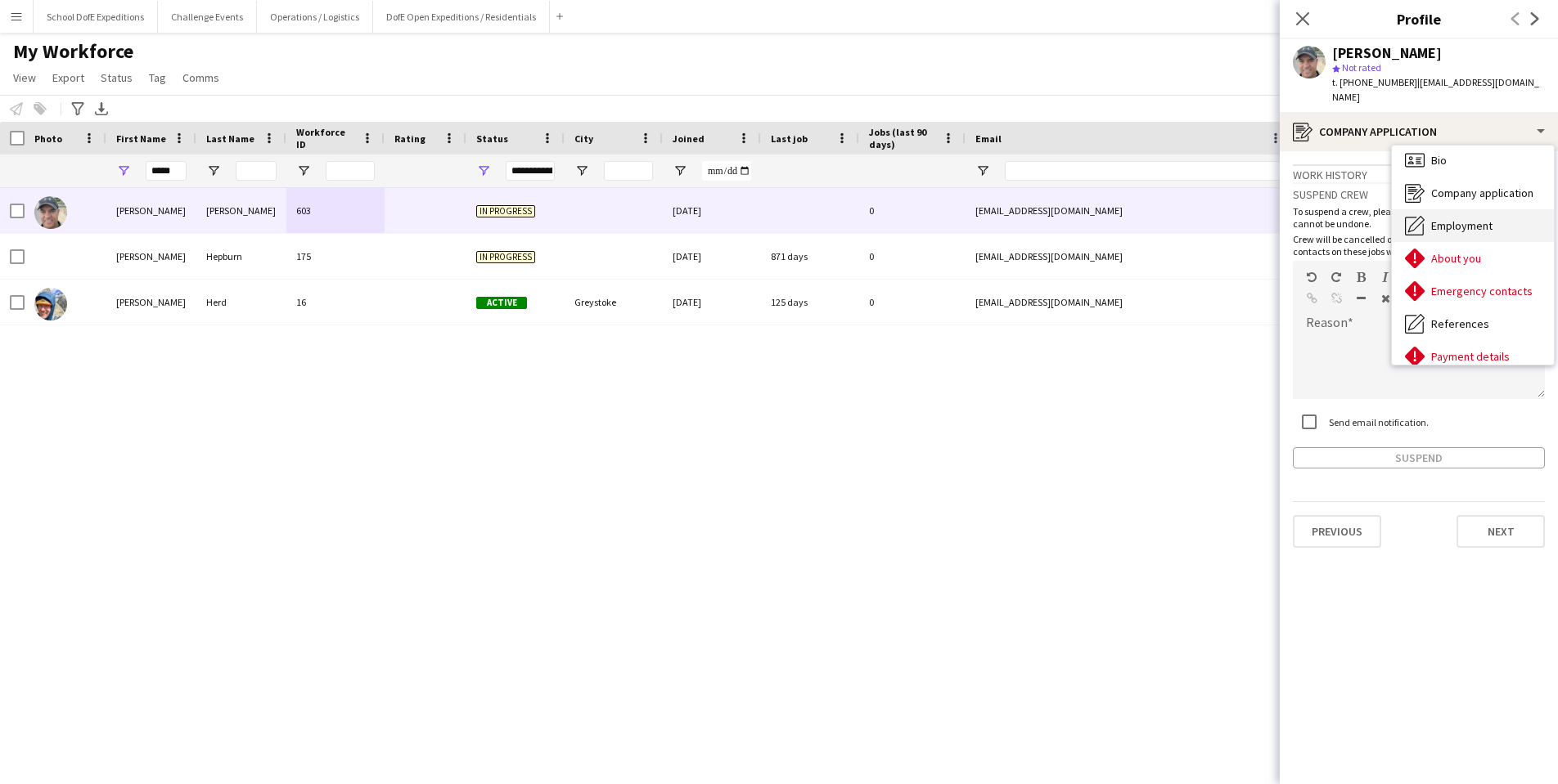
click at [1424, 226] on div "Employment Employment" at bounding box center [1472, 225] width 162 height 33
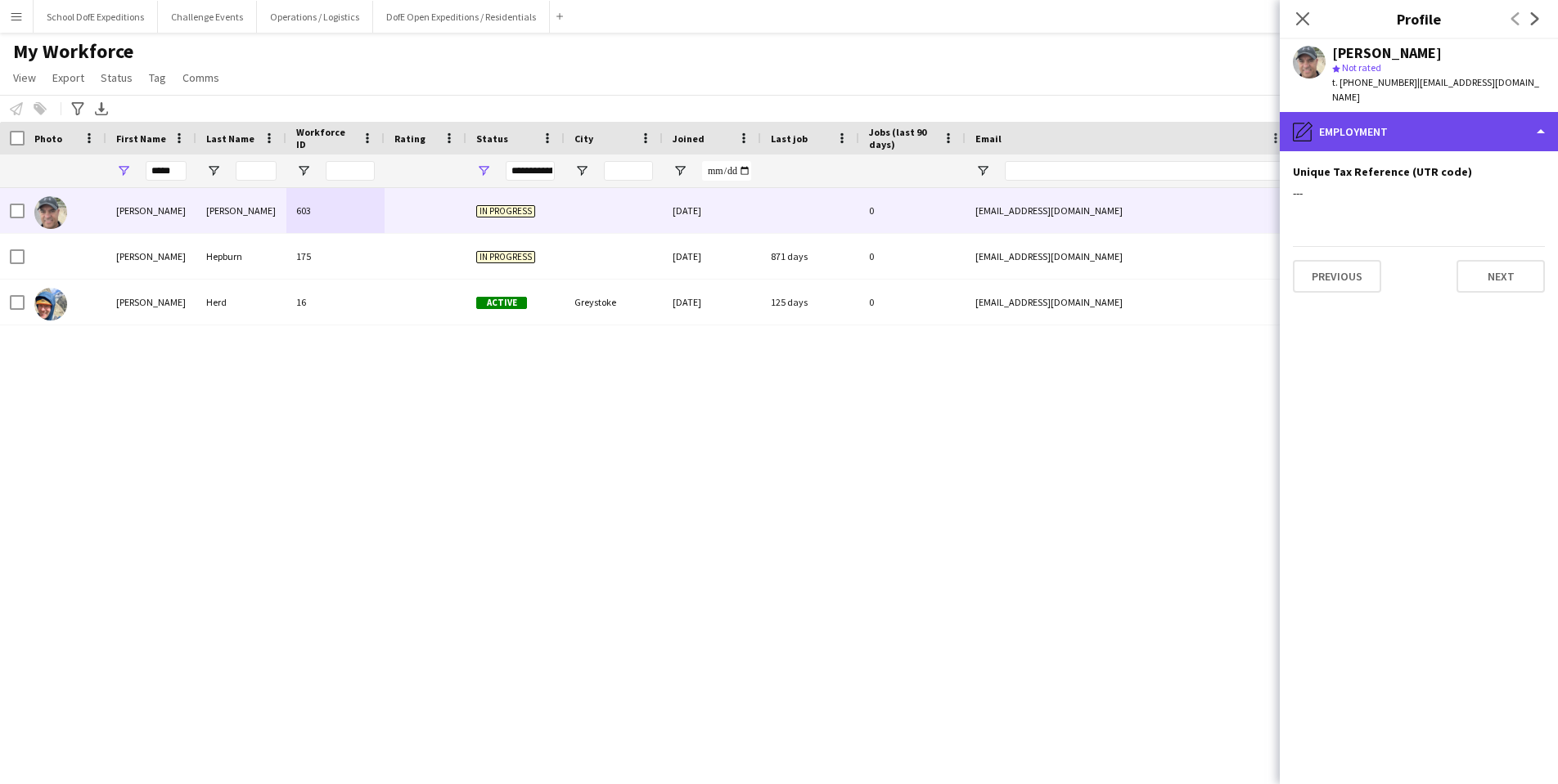
click at [1382, 119] on div "pencil4 Employment" at bounding box center [1418, 131] width 278 height 39
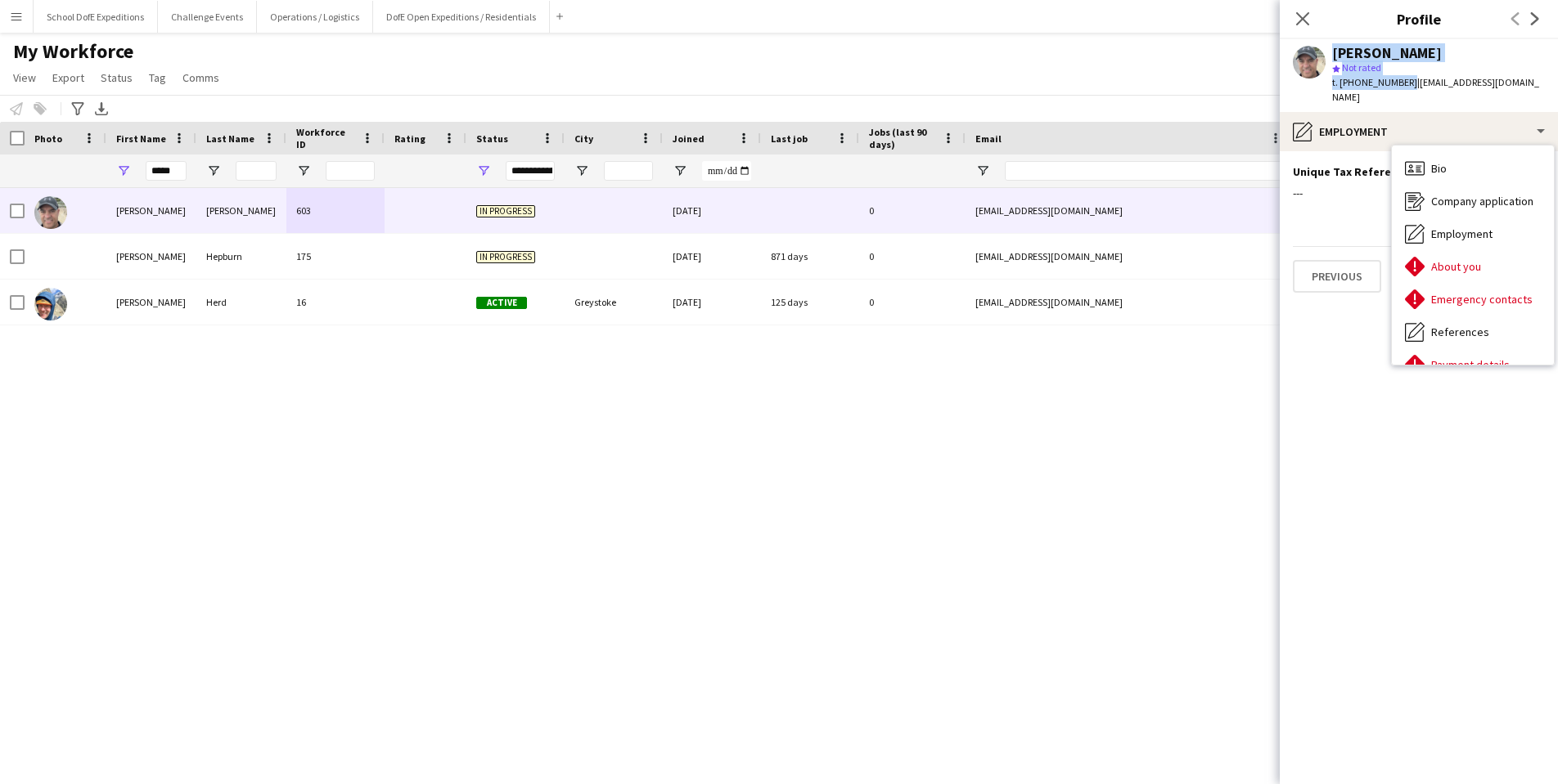
drag, startPoint x: 1404, startPoint y: 81, endPoint x: 1327, endPoint y: 82, distance: 77.0
click at [1327, 82] on div "[PERSON_NAME] star Not rated t. [PHONE_NUMBER] | [EMAIL_ADDRESS][DOMAIN_NAME]" at bounding box center [1418, 75] width 278 height 73
click at [1306, 63] on app-user-avatar at bounding box center [1309, 62] width 33 height 33
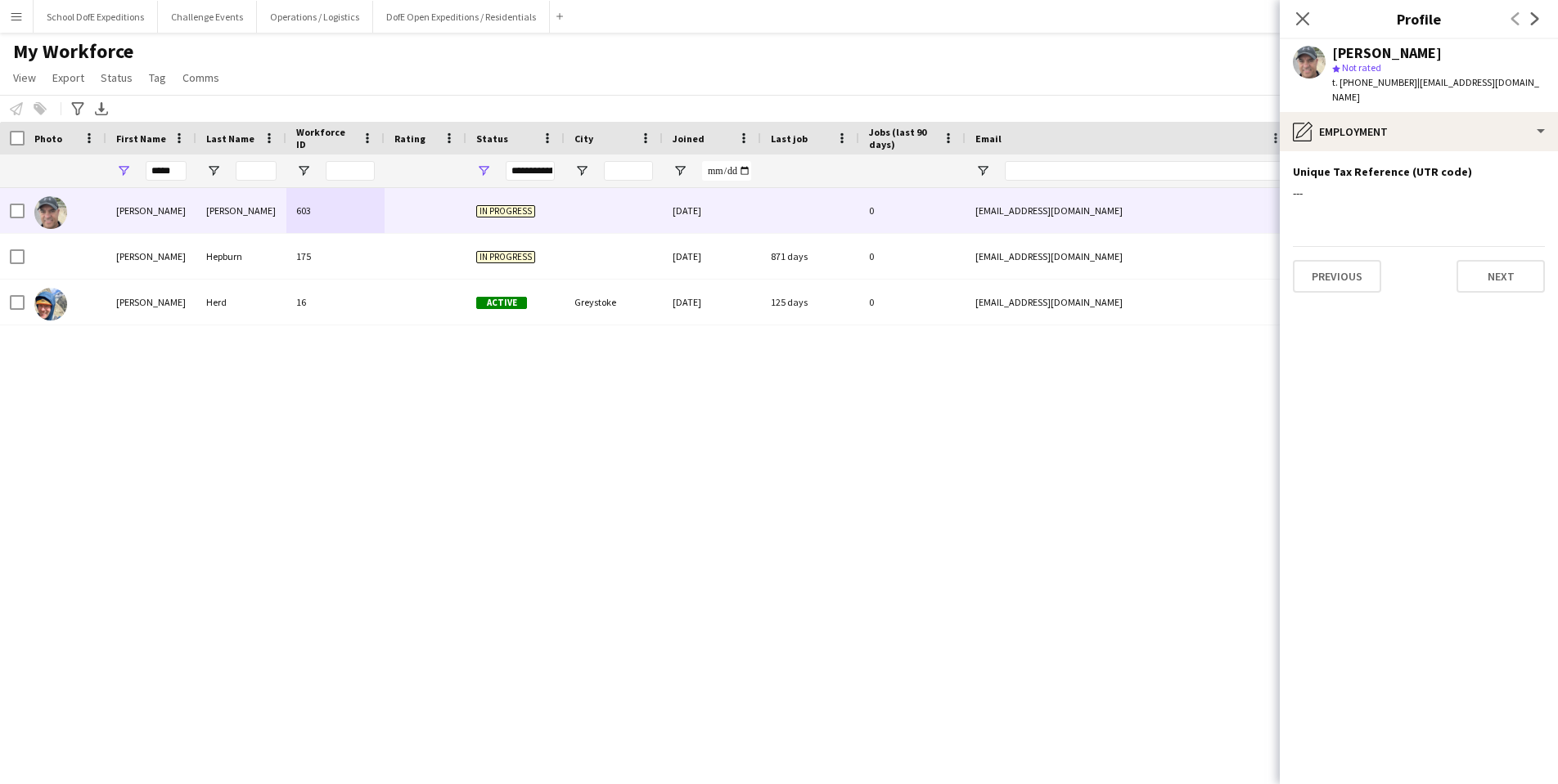
click at [1306, 63] on app-user-avatar at bounding box center [1309, 62] width 33 height 33
click at [1304, 17] on icon at bounding box center [1302, 18] width 16 height 16
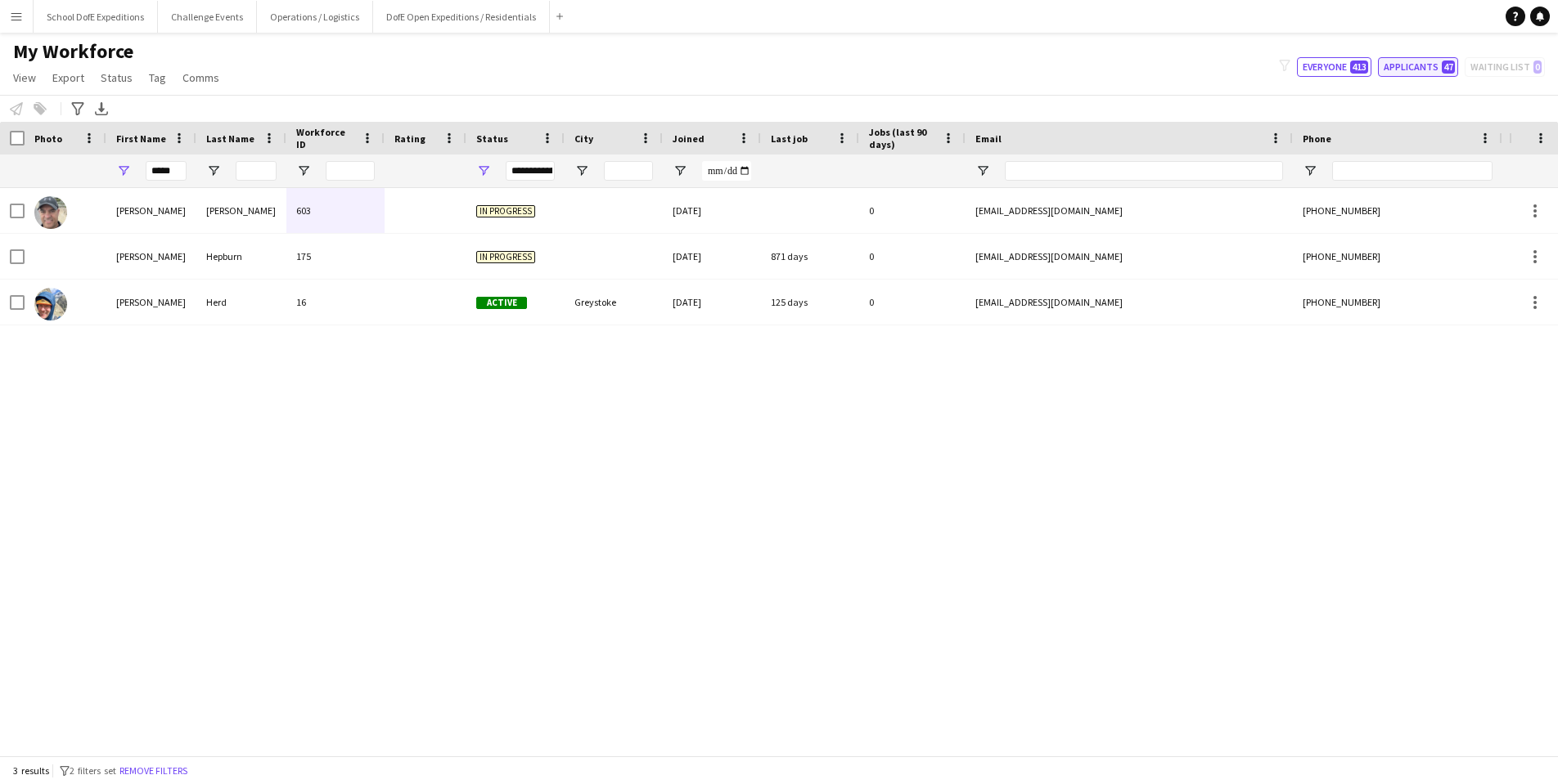
click at [1408, 65] on button "Applicants 47" at bounding box center [1417, 67] width 80 height 20
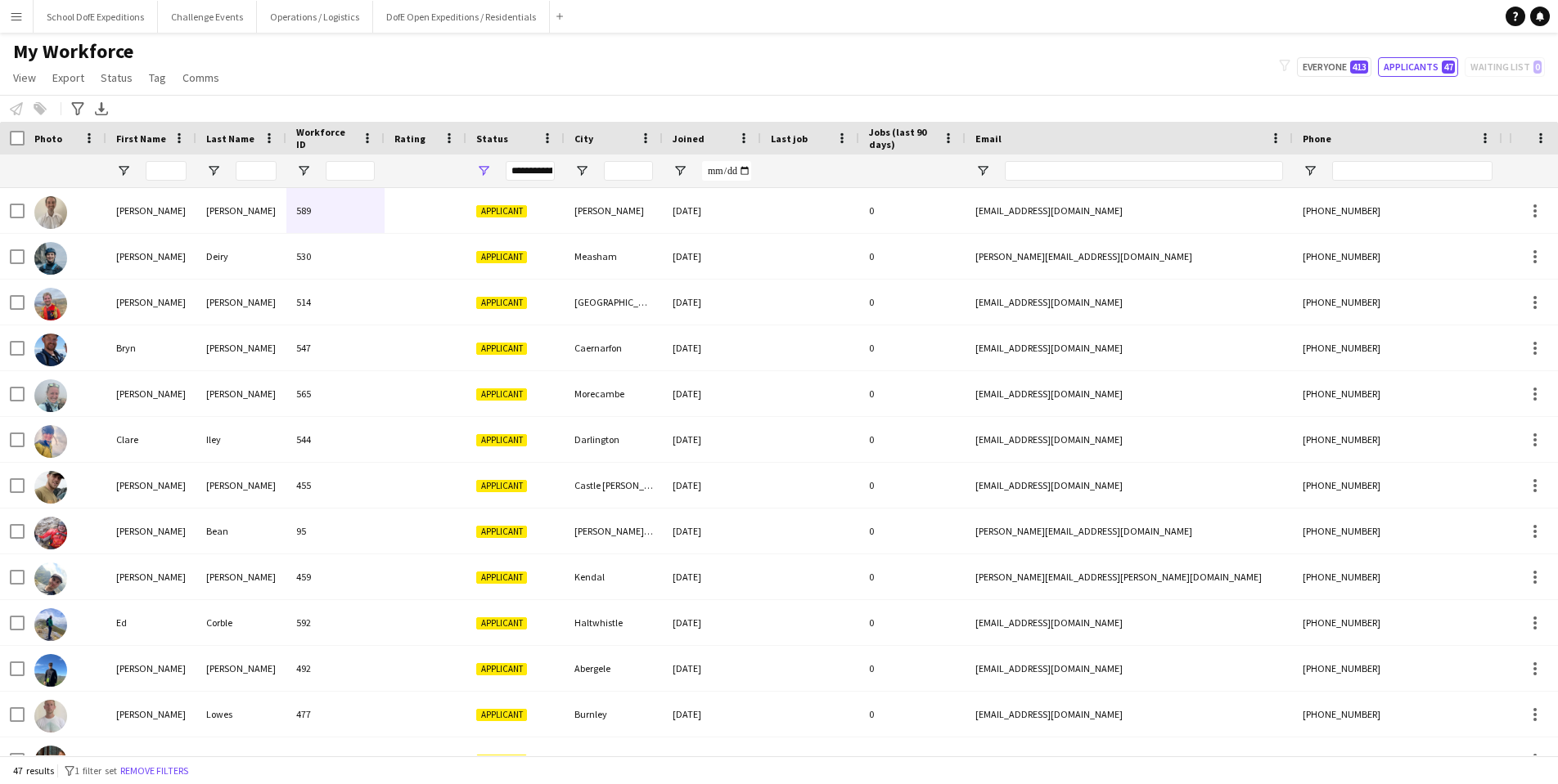
click at [540, 170] on div "**********" at bounding box center [530, 171] width 49 height 20
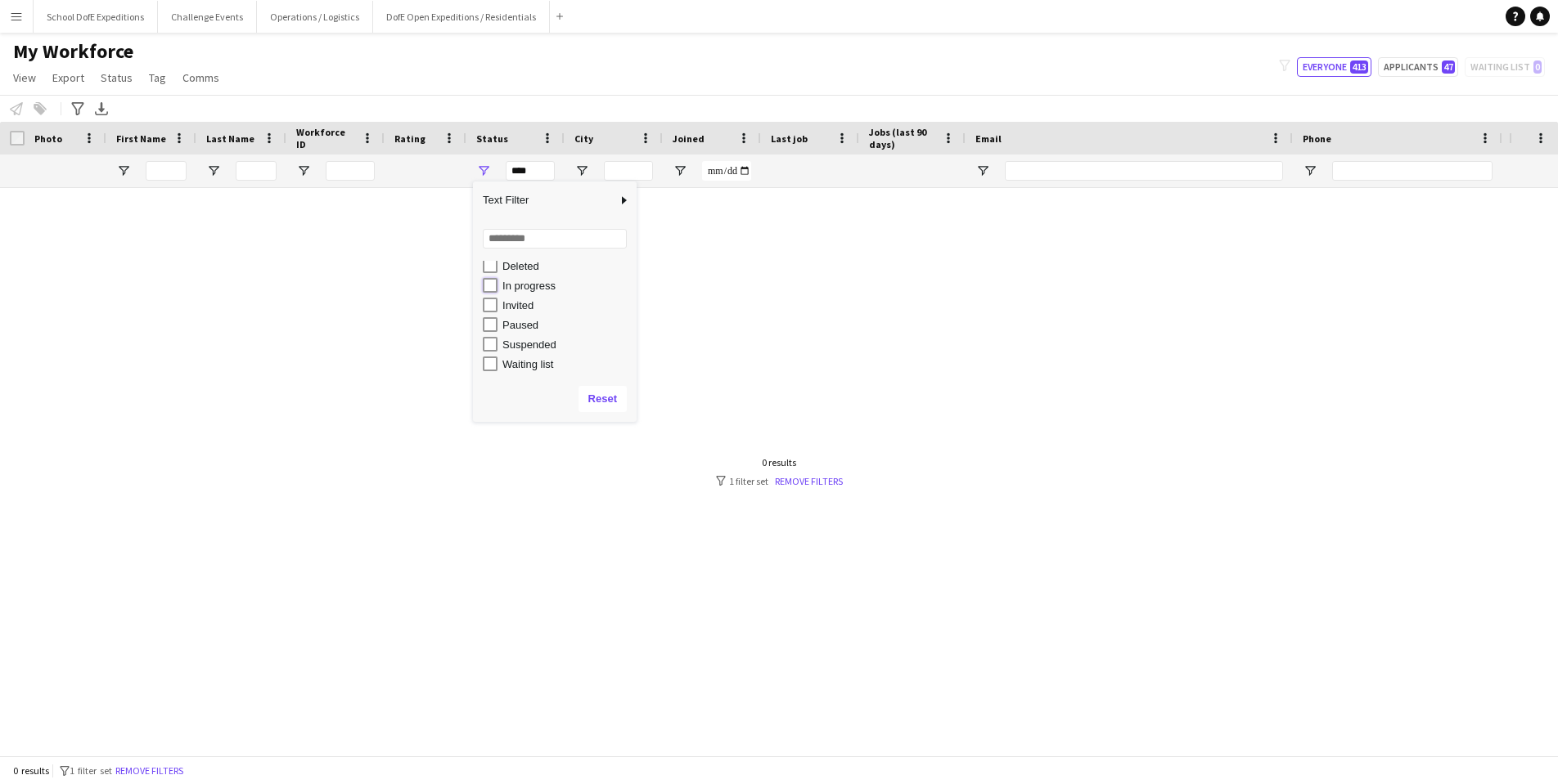
type input "**********"
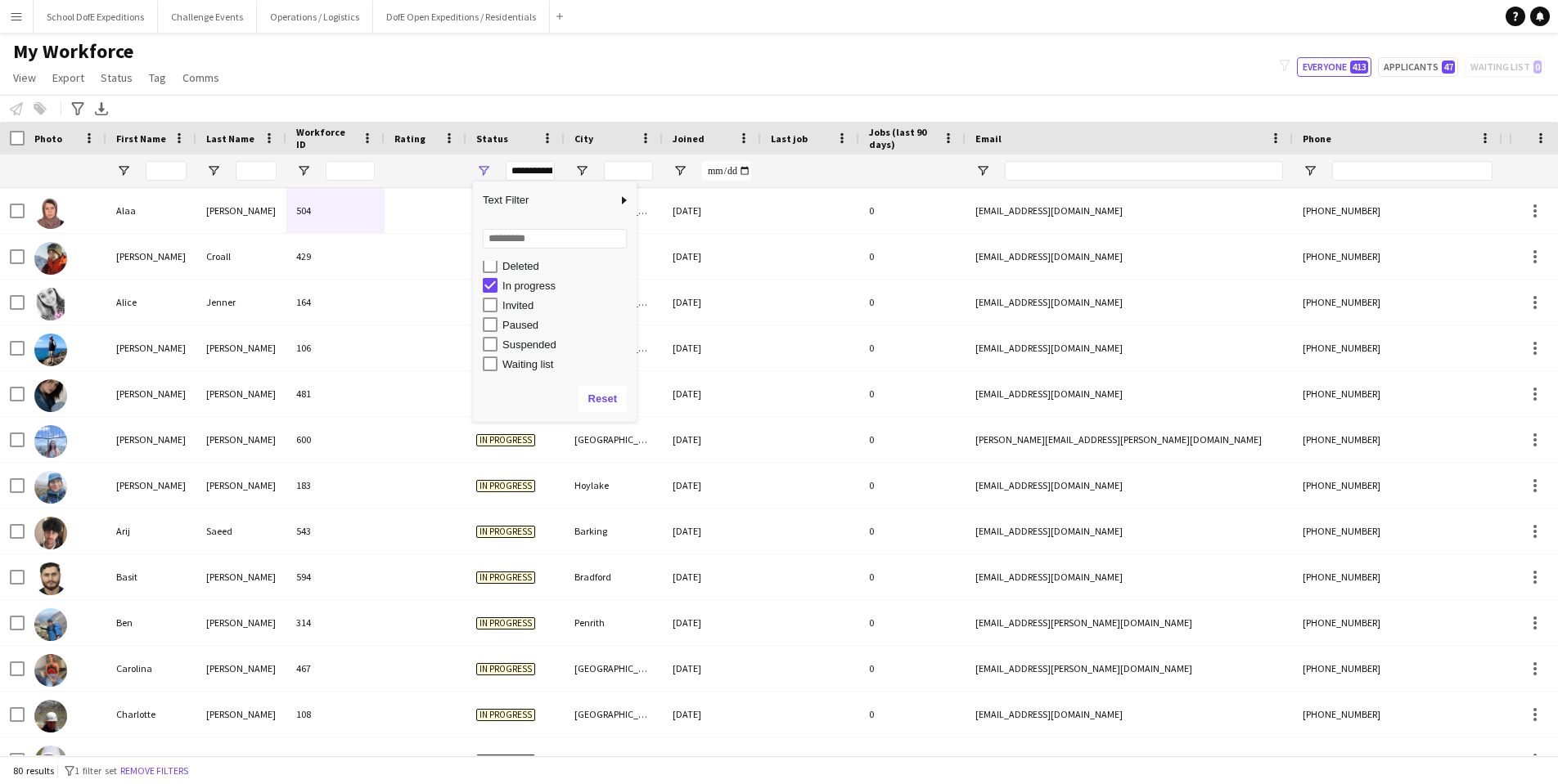
click at [448, 83] on div "My Workforce View Views Default view New view Update view Delete view Edit name…" at bounding box center [779, 67] width 1558 height 56
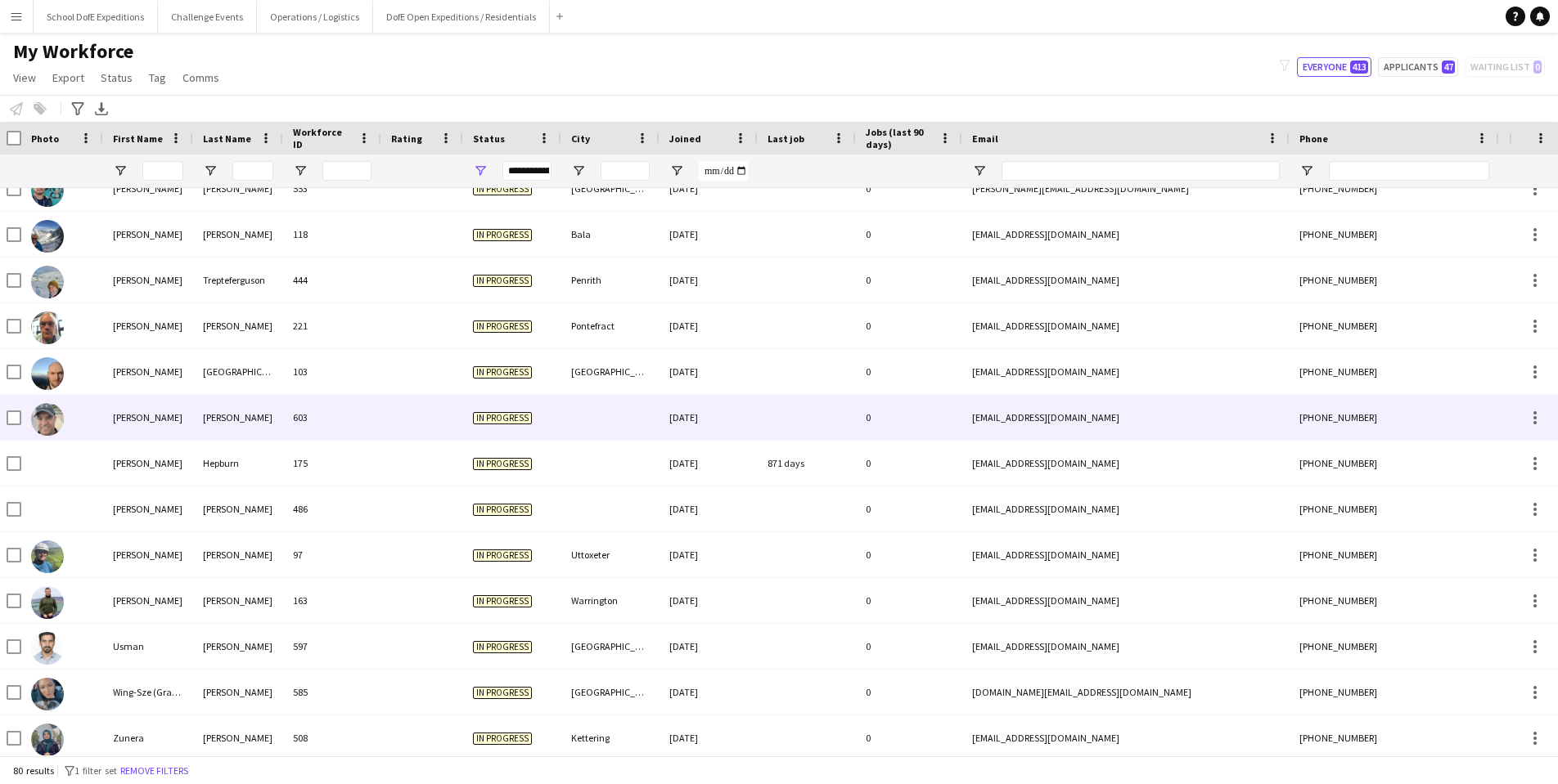
click at [388, 418] on div at bounding box center [422, 418] width 82 height 45
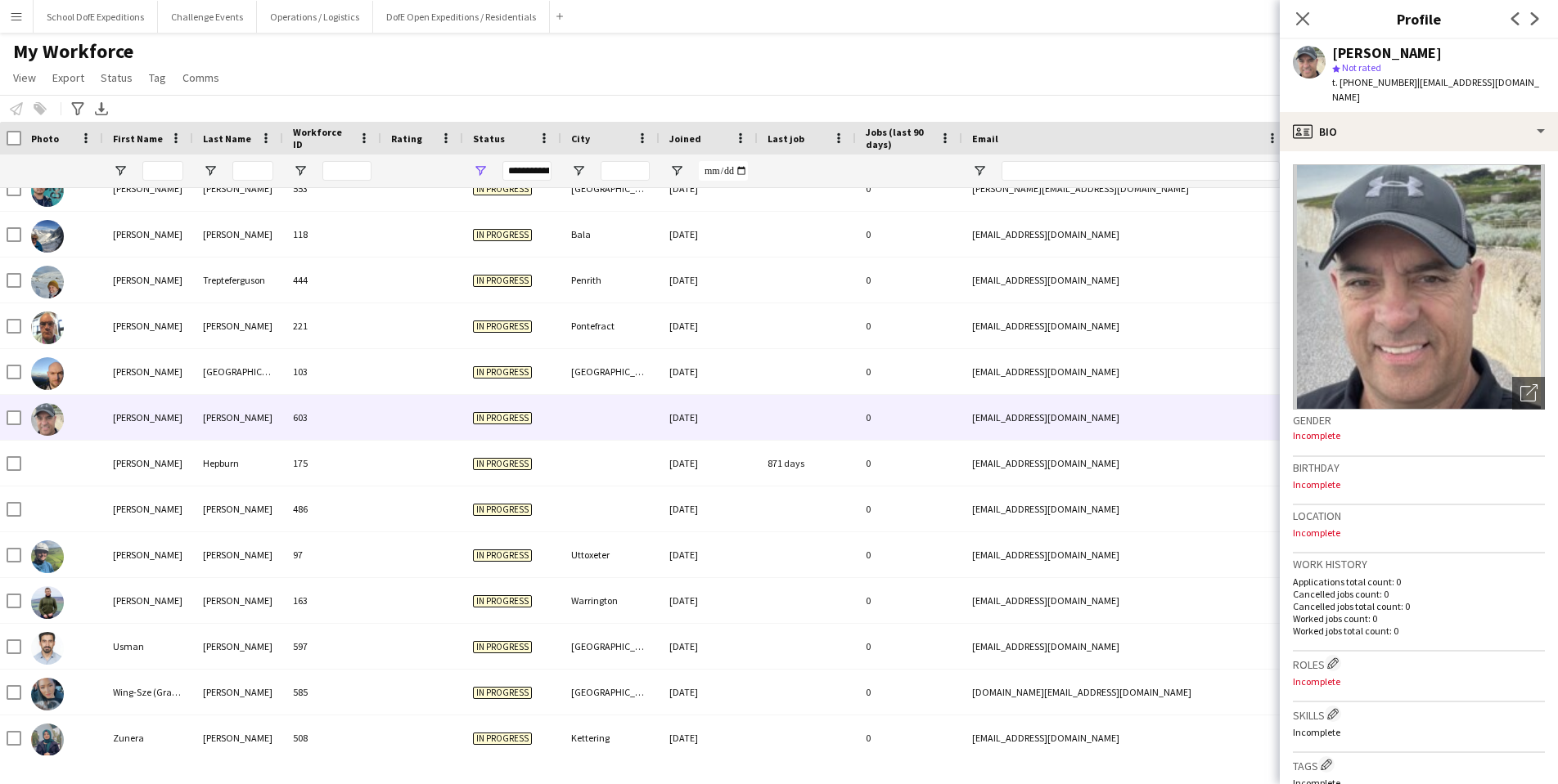
click at [1316, 439] on span "Incomplete" at bounding box center [1316, 435] width 48 height 12
click at [1303, 15] on icon "Close pop-in" at bounding box center [1302, 18] width 16 height 16
